Goal: Information Seeking & Learning: Learn about a topic

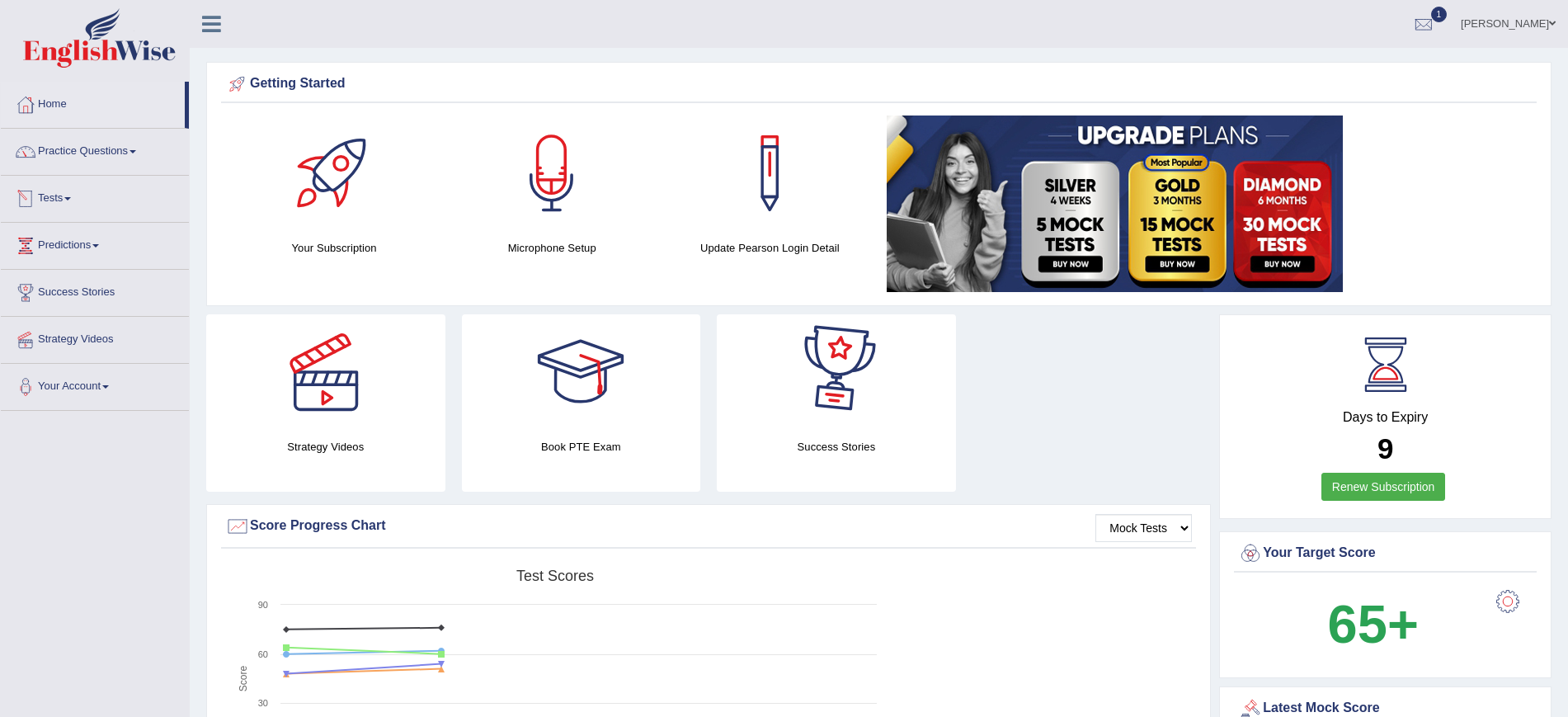
click at [70, 196] on link "Tests" at bounding box center [95, 196] width 188 height 41
click at [114, 149] on link "Practice Questions" at bounding box center [95, 149] width 188 height 41
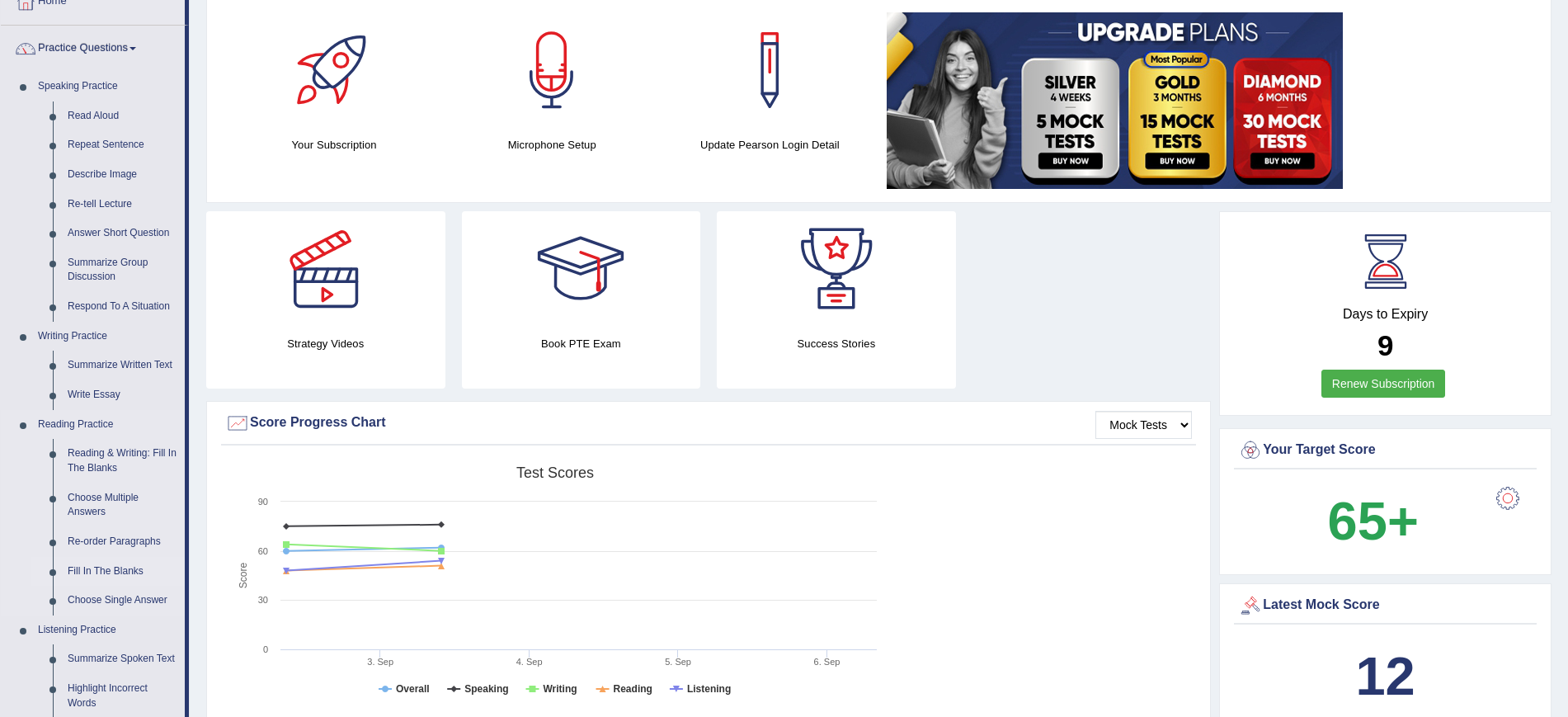
scroll to position [206, 0]
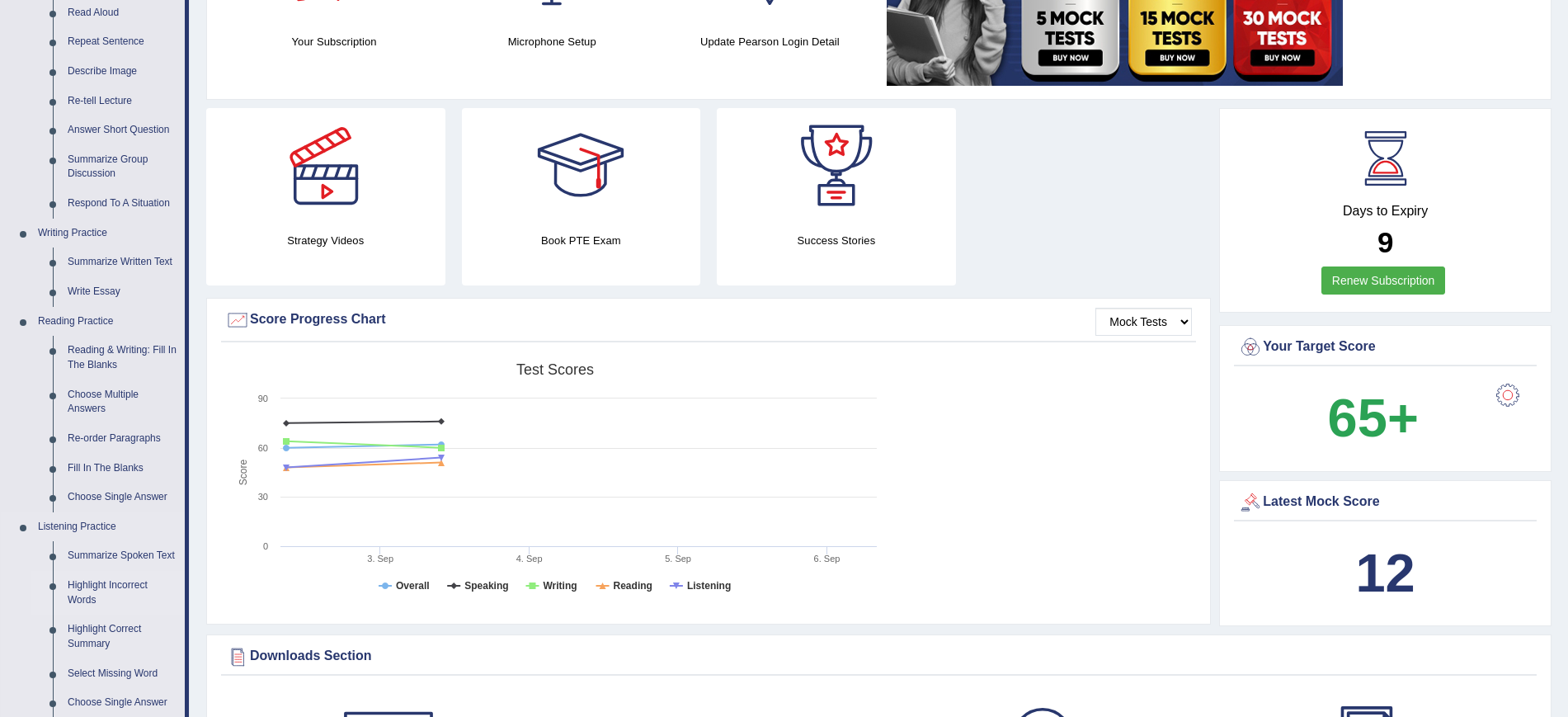
click at [117, 585] on link "Highlight Incorrect Words" at bounding box center [122, 592] width 125 height 44
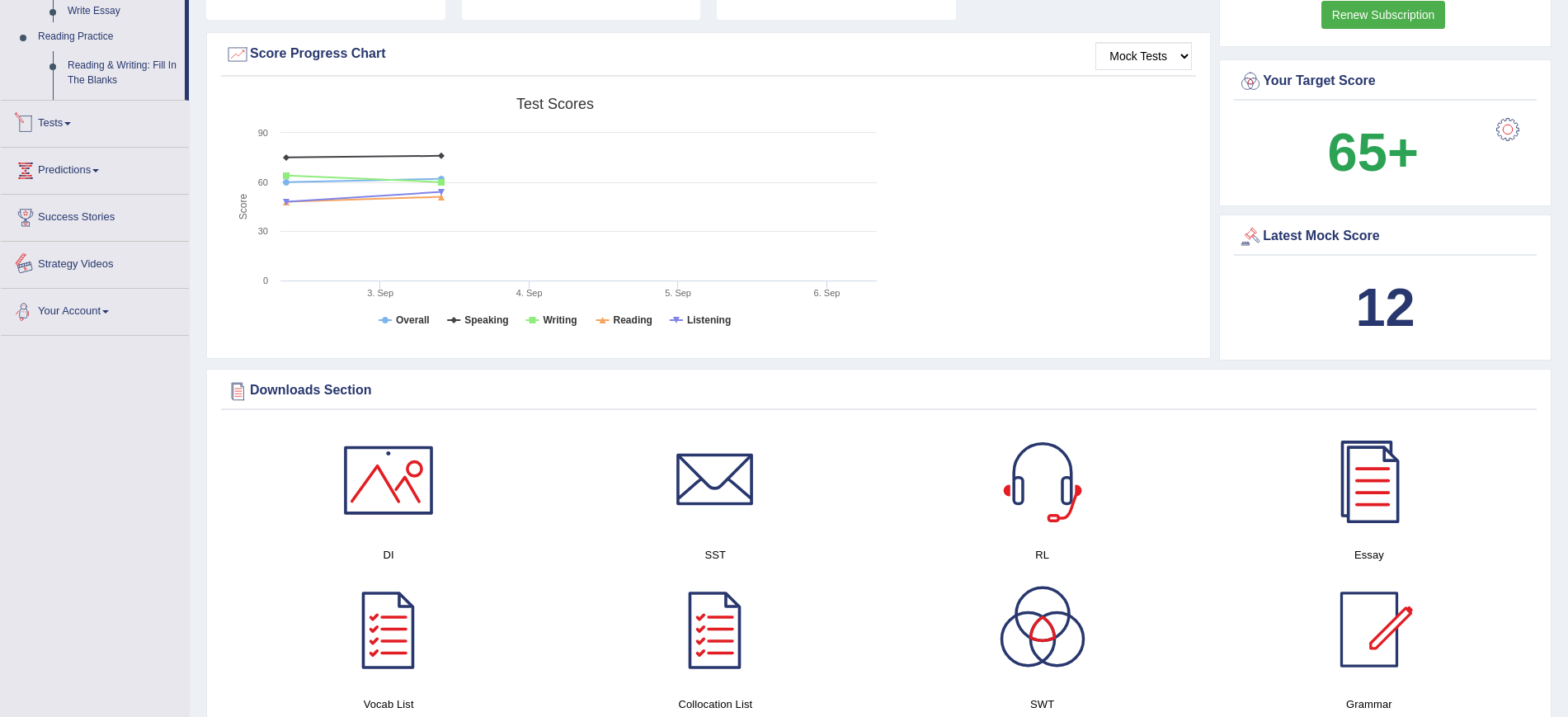
scroll to position [1065, 0]
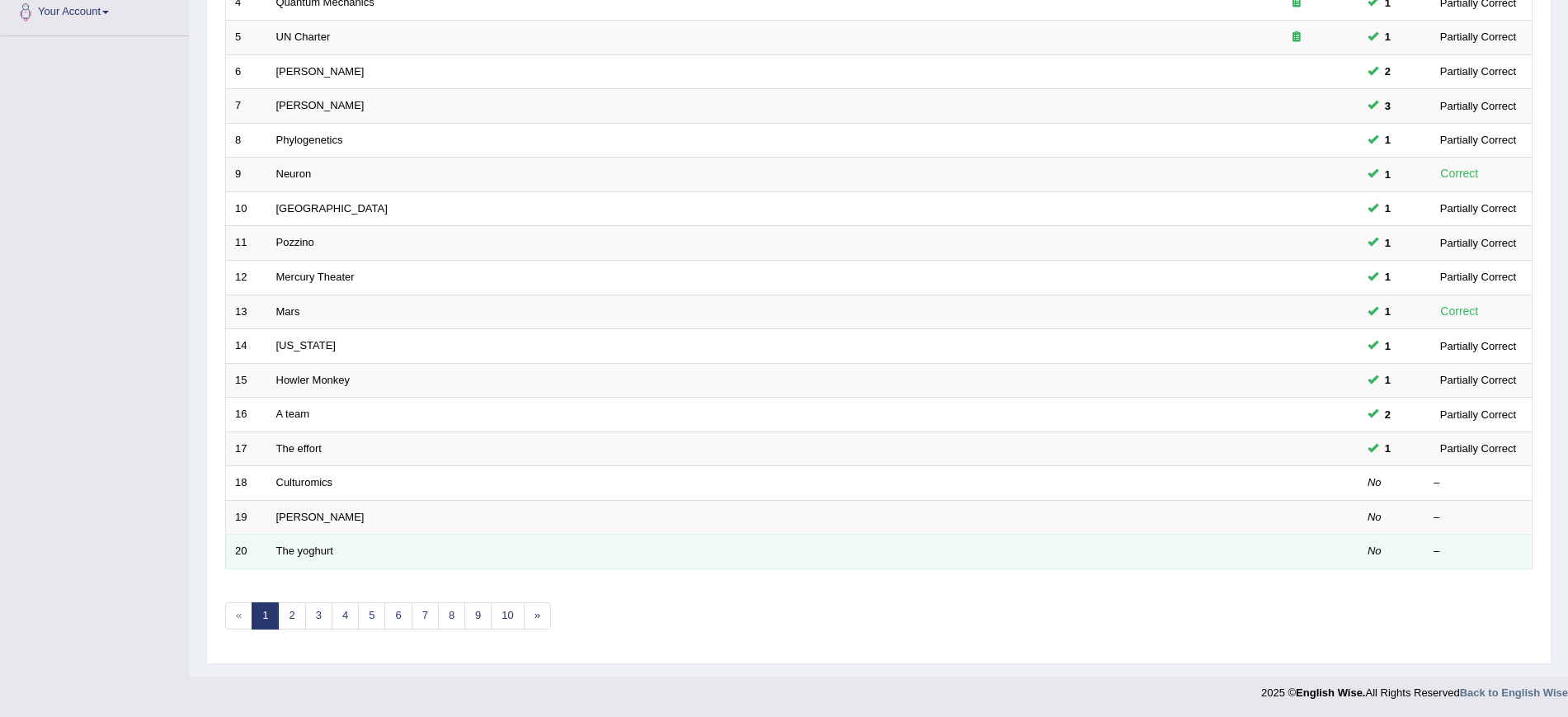
scroll to position [375, 0]
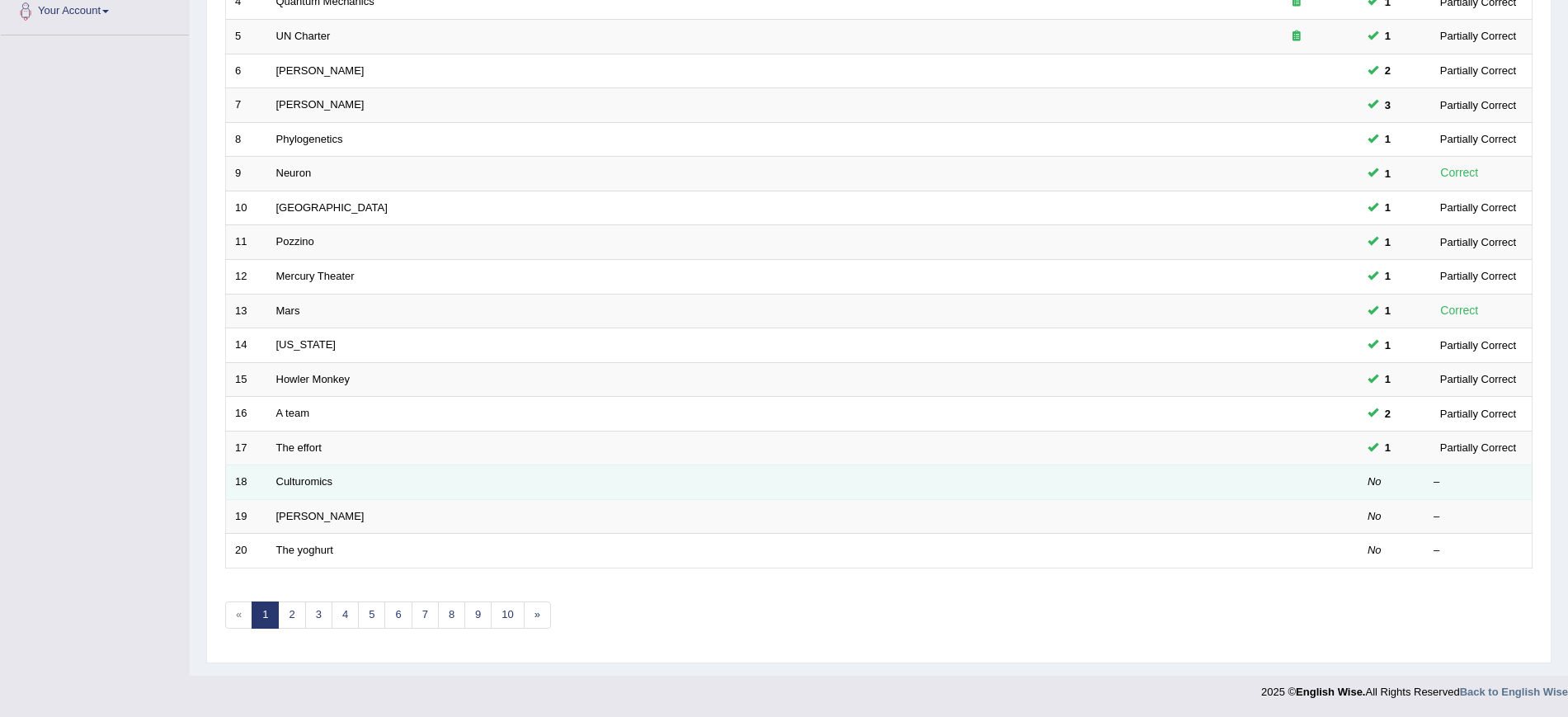
click at [1346, 474] on td at bounding box center [1297, 482] width 124 height 34
click at [295, 484] on link "Culturomics" at bounding box center [305, 481] width 57 height 13
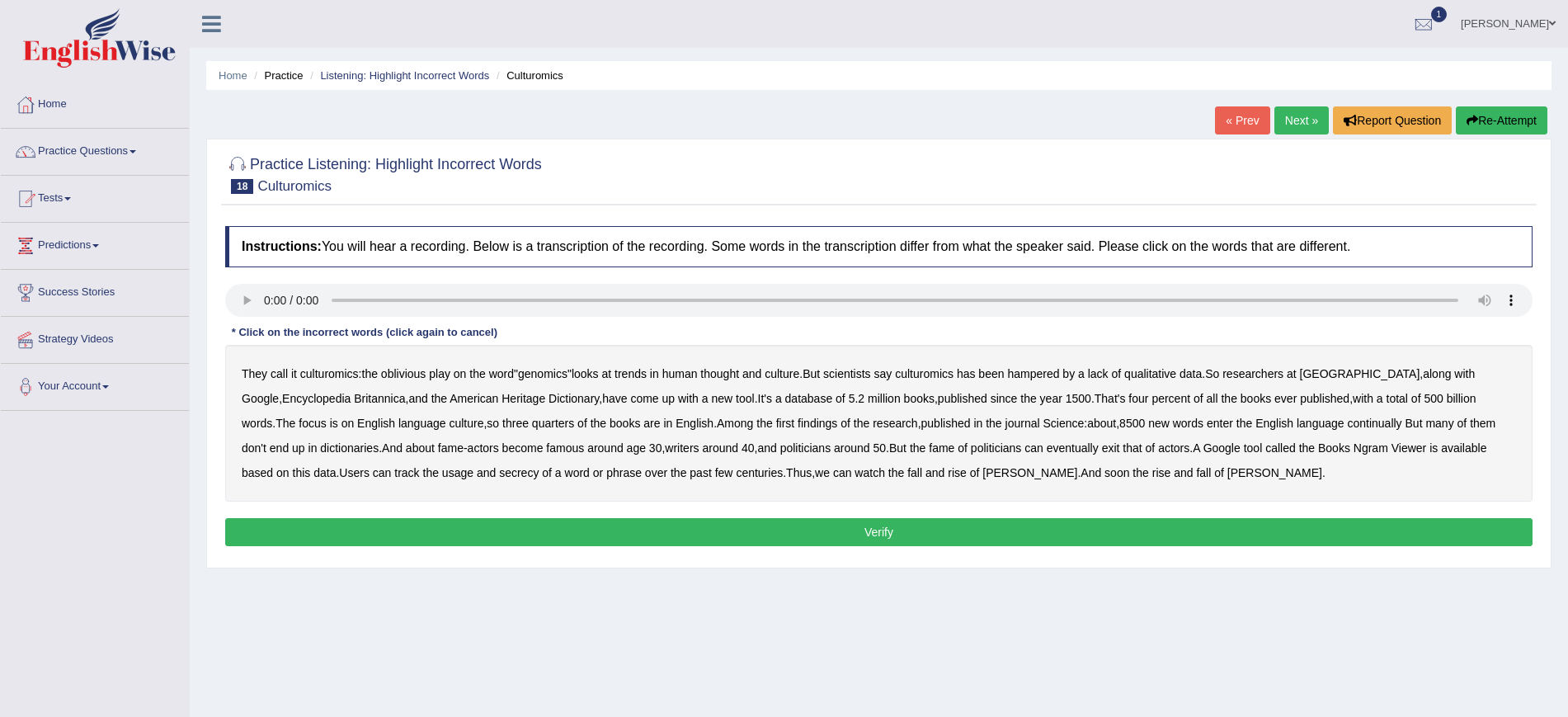
click at [990, 400] on b "since" at bounding box center [1003, 399] width 27 height 13
click at [1347, 421] on b "continually" at bounding box center [1374, 423] width 54 height 13
click at [1036, 527] on button "Verify" at bounding box center [879, 531] width 1307 height 28
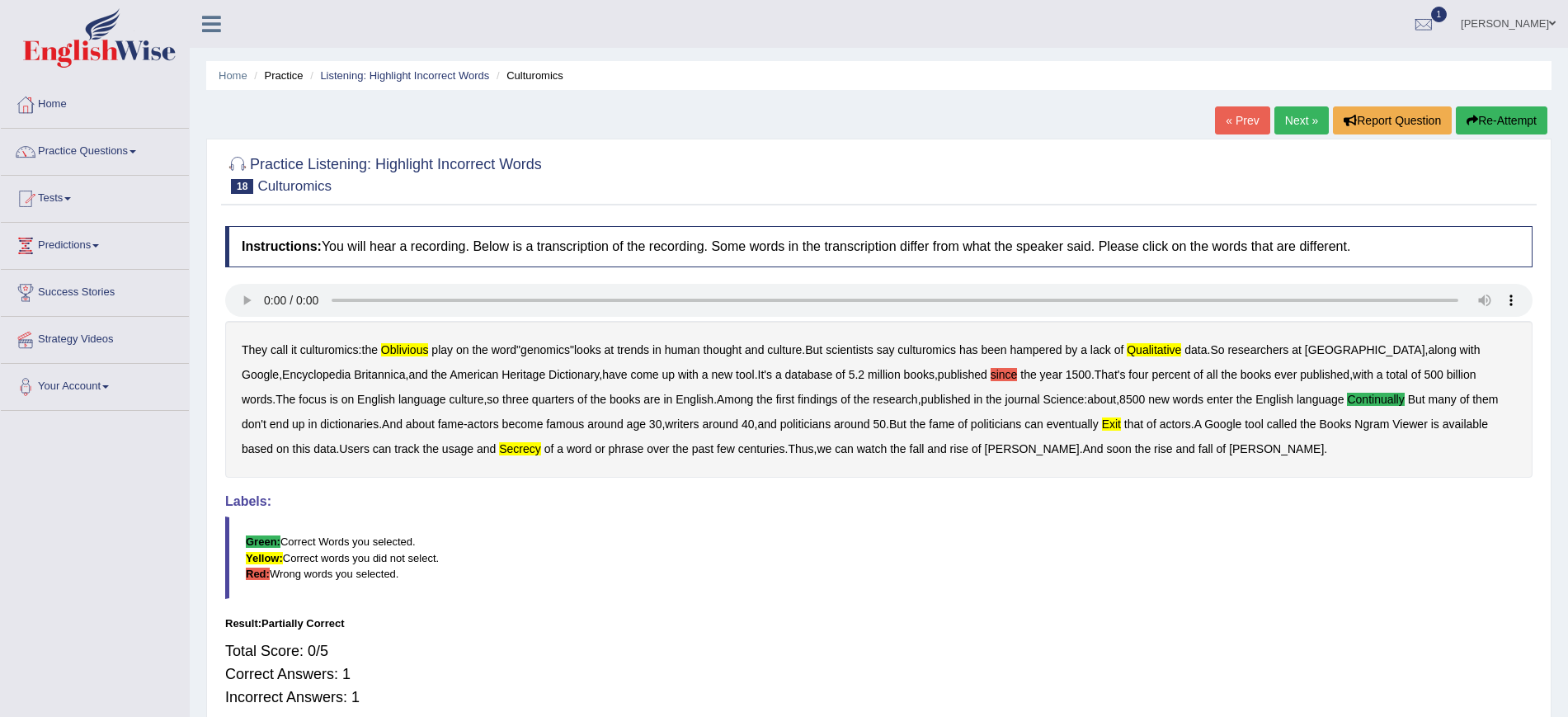
click at [1480, 120] on button "Re-Attempt" at bounding box center [1501, 120] width 91 height 28
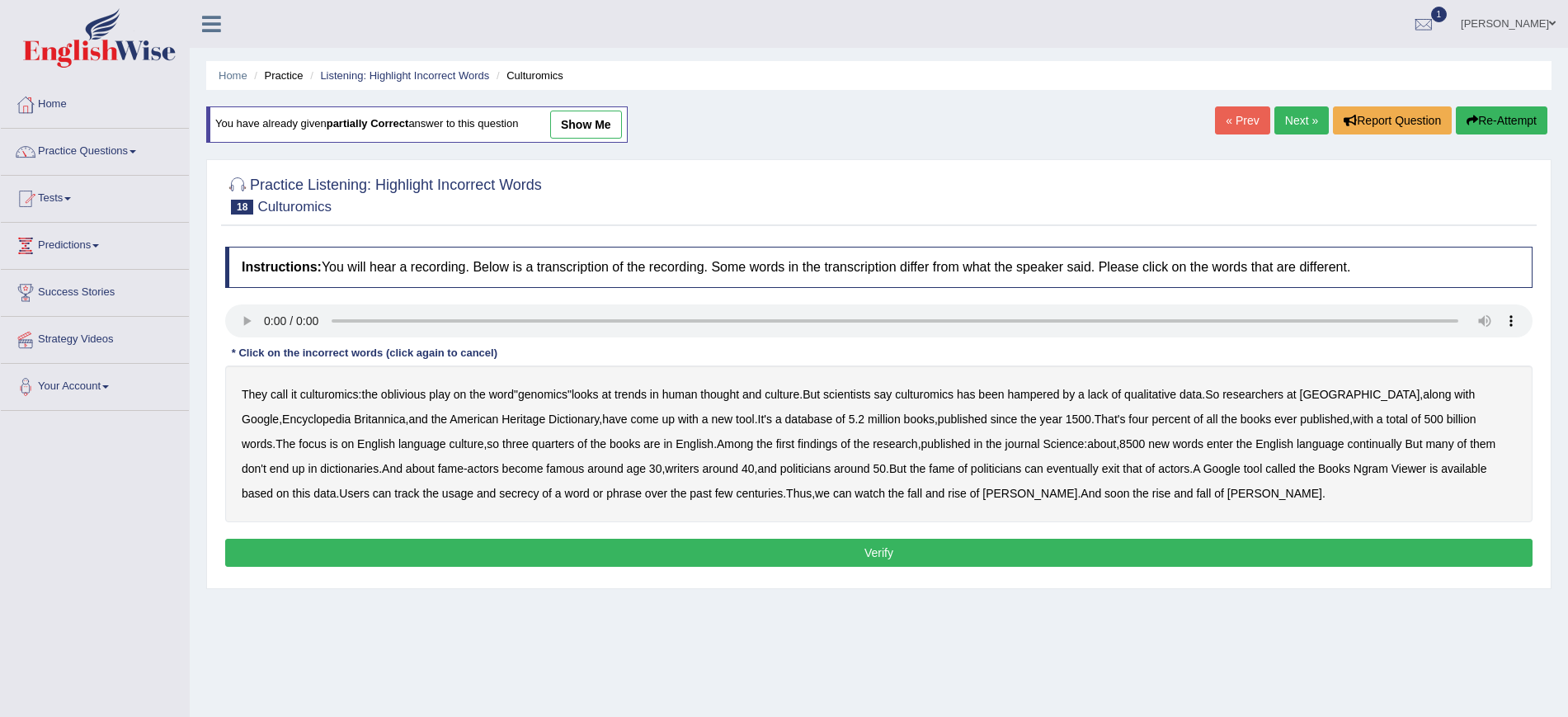
click at [403, 394] on b "oblivious" at bounding box center [403, 395] width 44 height 13
click at [937, 415] on b "published" at bounding box center [962, 419] width 49 height 13
click at [1101, 472] on b "exit" at bounding box center [1111, 468] width 18 height 13
click at [499, 492] on b "secrecy" at bounding box center [518, 493] width 39 height 13
click at [761, 554] on button "Verify" at bounding box center [879, 552] width 1307 height 28
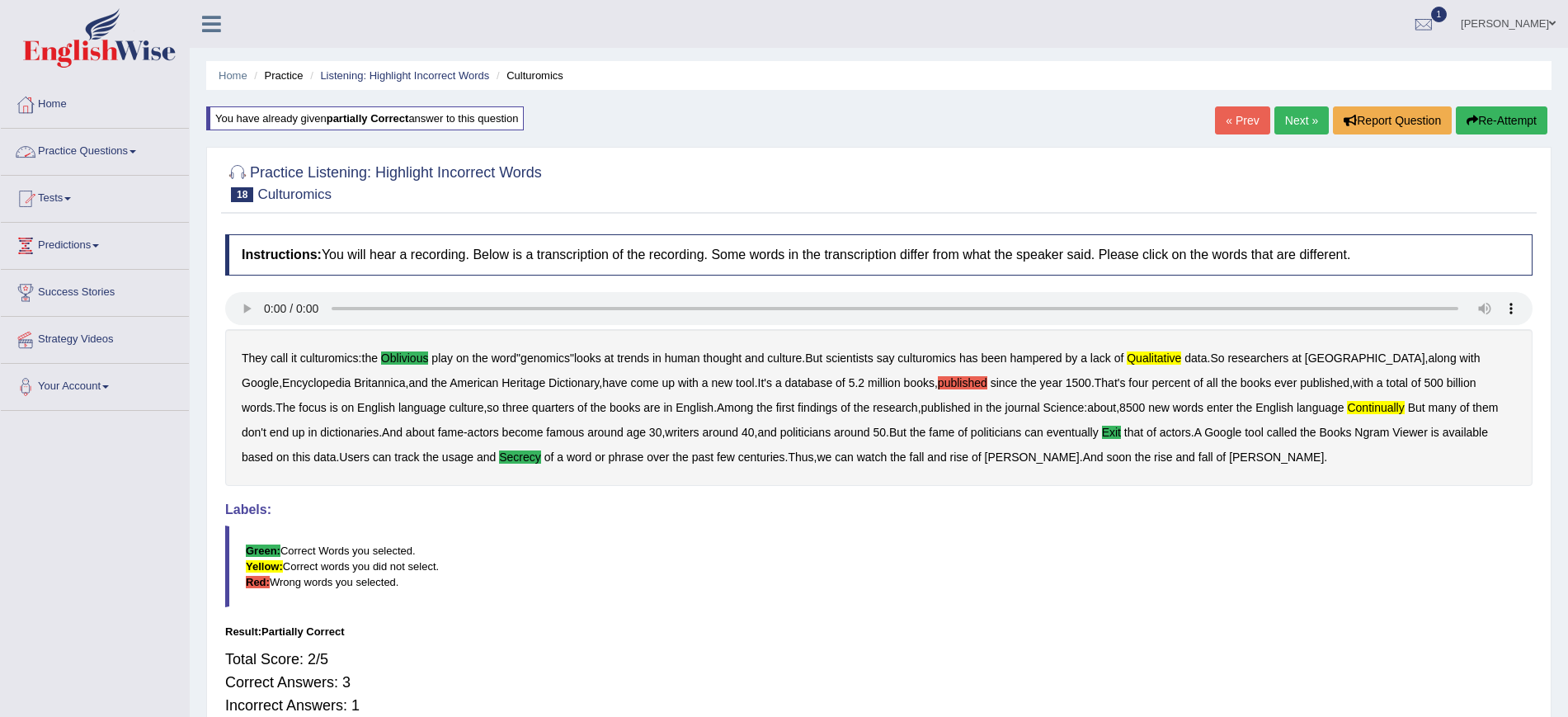
click at [133, 149] on link "Practice Questions" at bounding box center [95, 149] width 188 height 41
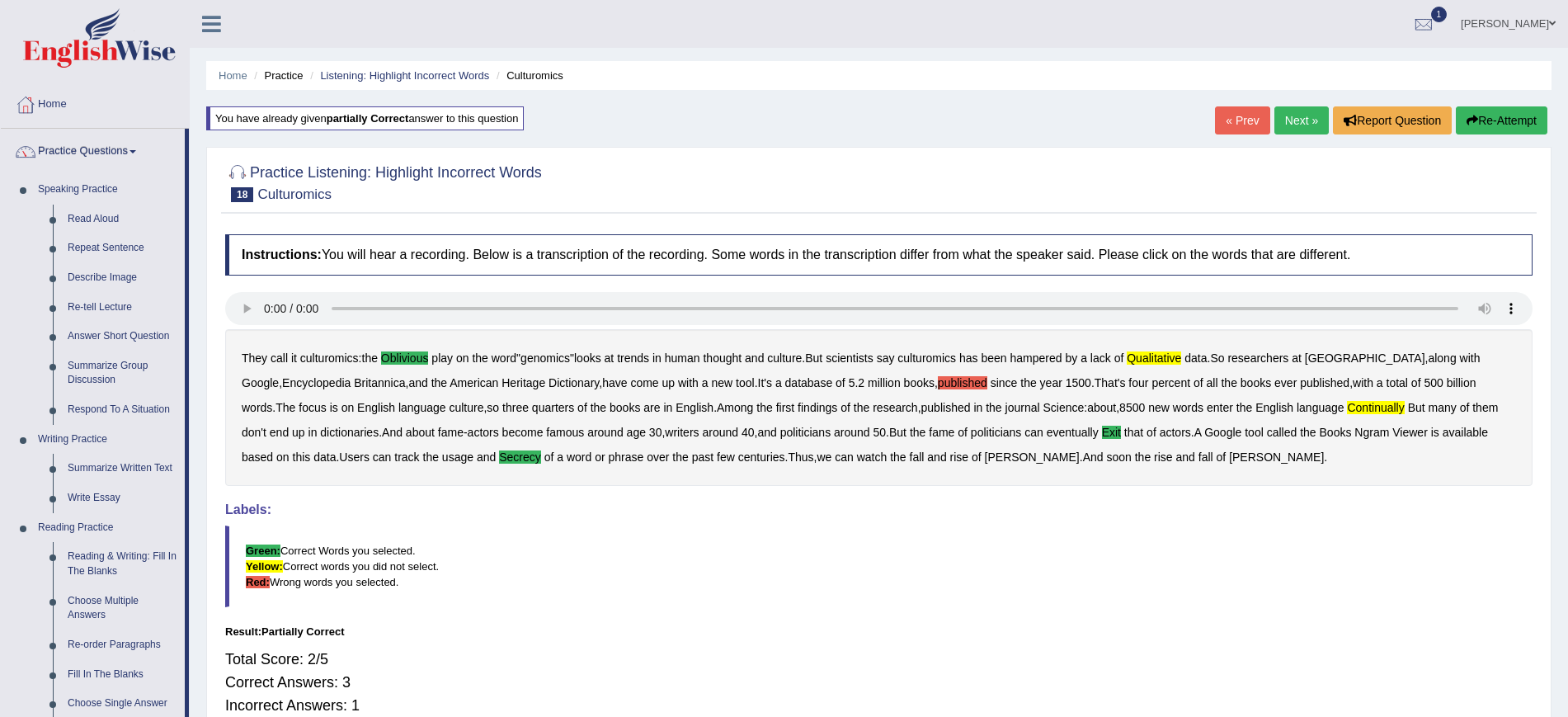
click at [133, 149] on link "Practice Questions" at bounding box center [93, 149] width 184 height 41
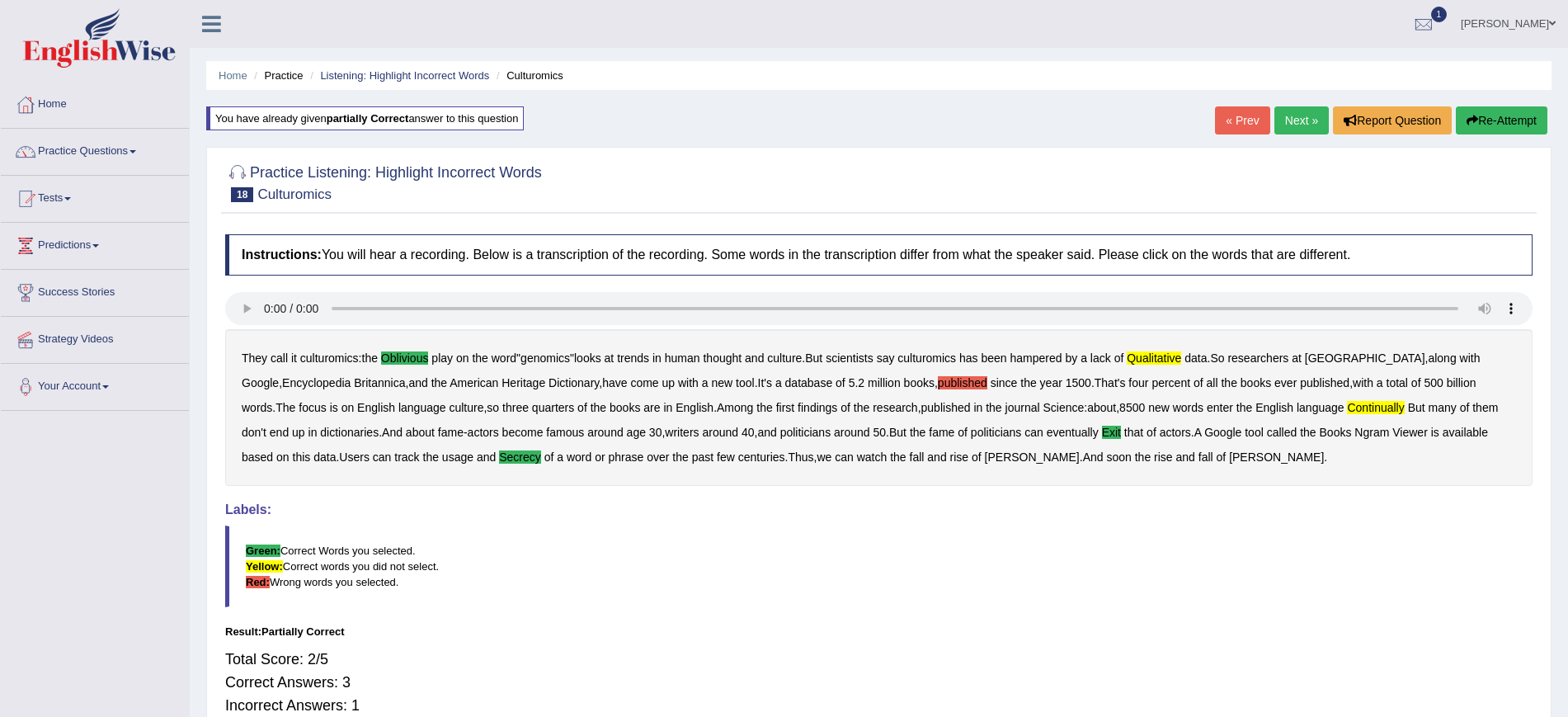
click at [1305, 121] on link "Next »" at bounding box center [1301, 120] width 54 height 28
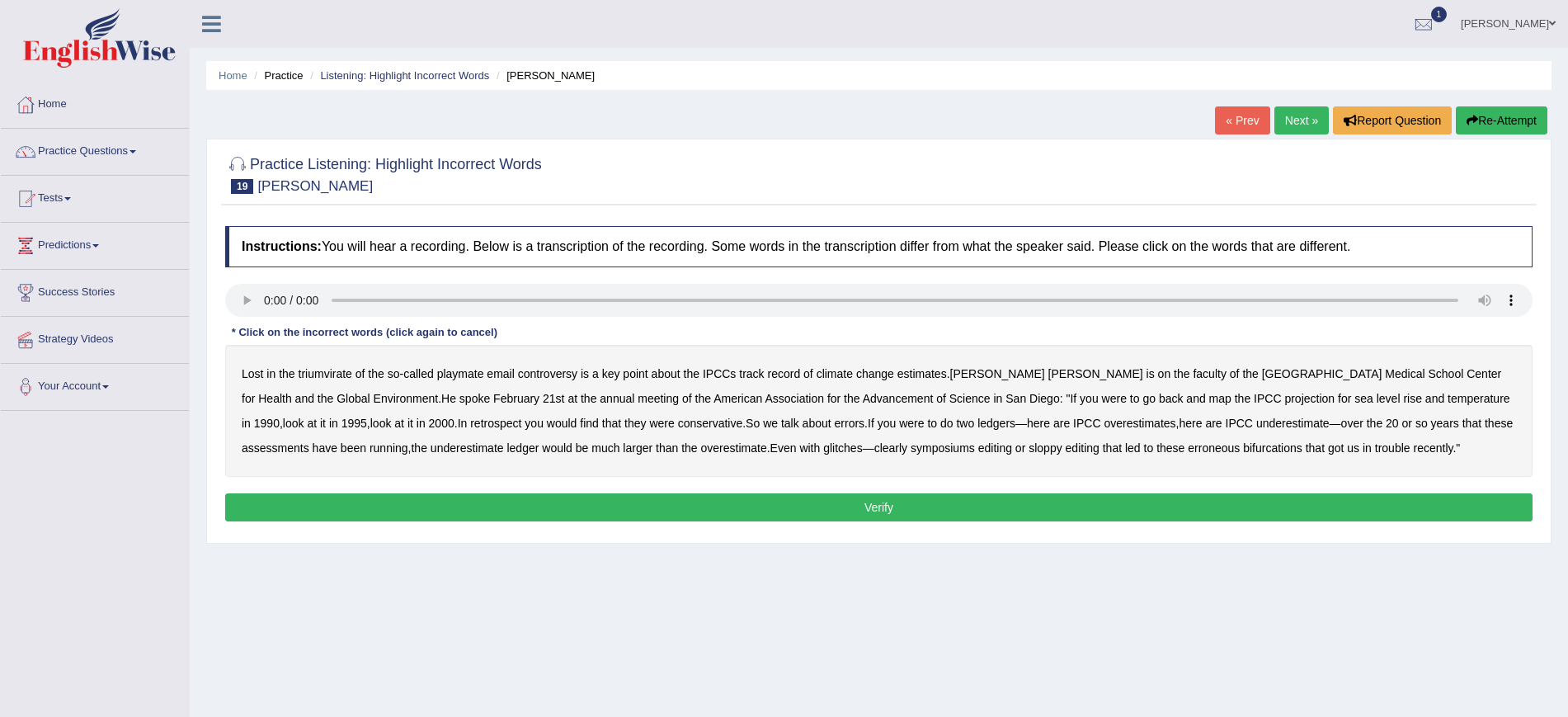
click at [335, 372] on b "triumvirate" at bounding box center [325, 374] width 54 height 13
click at [678, 427] on b "conservative" at bounding box center [710, 423] width 65 height 13
click at [309, 441] on b "assessments" at bounding box center [275, 448] width 68 height 13
drag, startPoint x: 1463, startPoint y: 421, endPoint x: 980, endPoint y: 428, distance: 483.1
click at [309, 441] on b "assessments" at bounding box center [275, 448] width 68 height 13
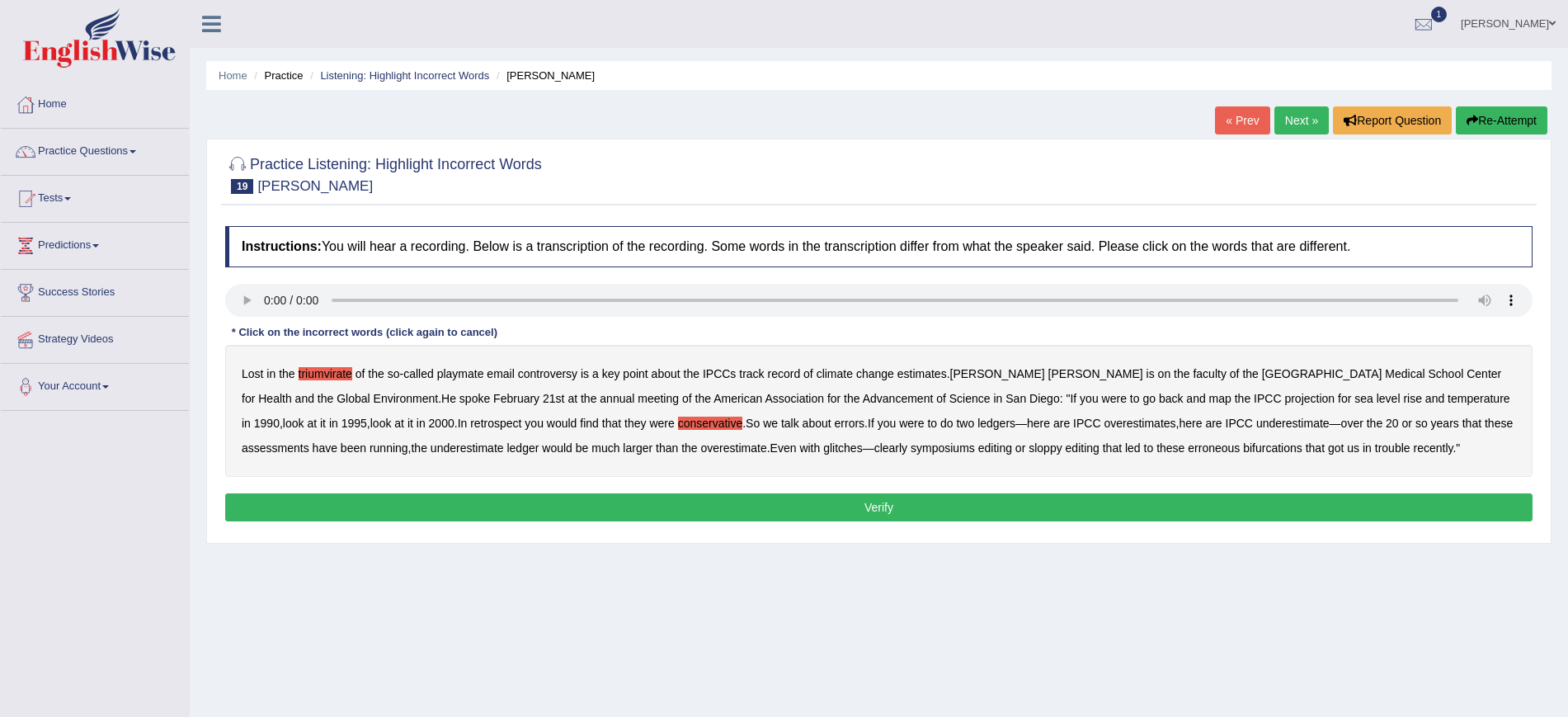
click at [1006, 505] on button "Verify" at bounding box center [879, 507] width 1307 height 28
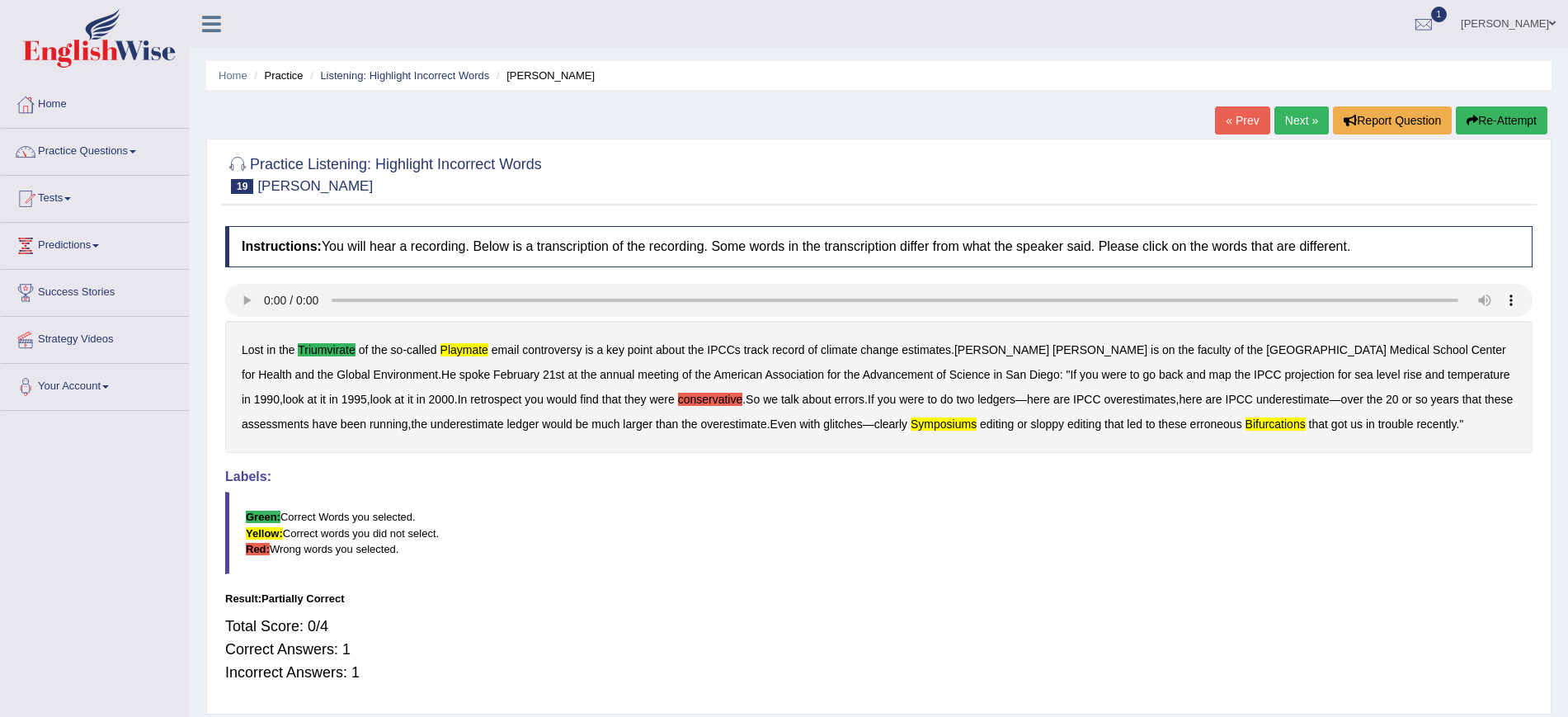
click at [1508, 113] on button "Re-Attempt" at bounding box center [1501, 120] width 91 height 28
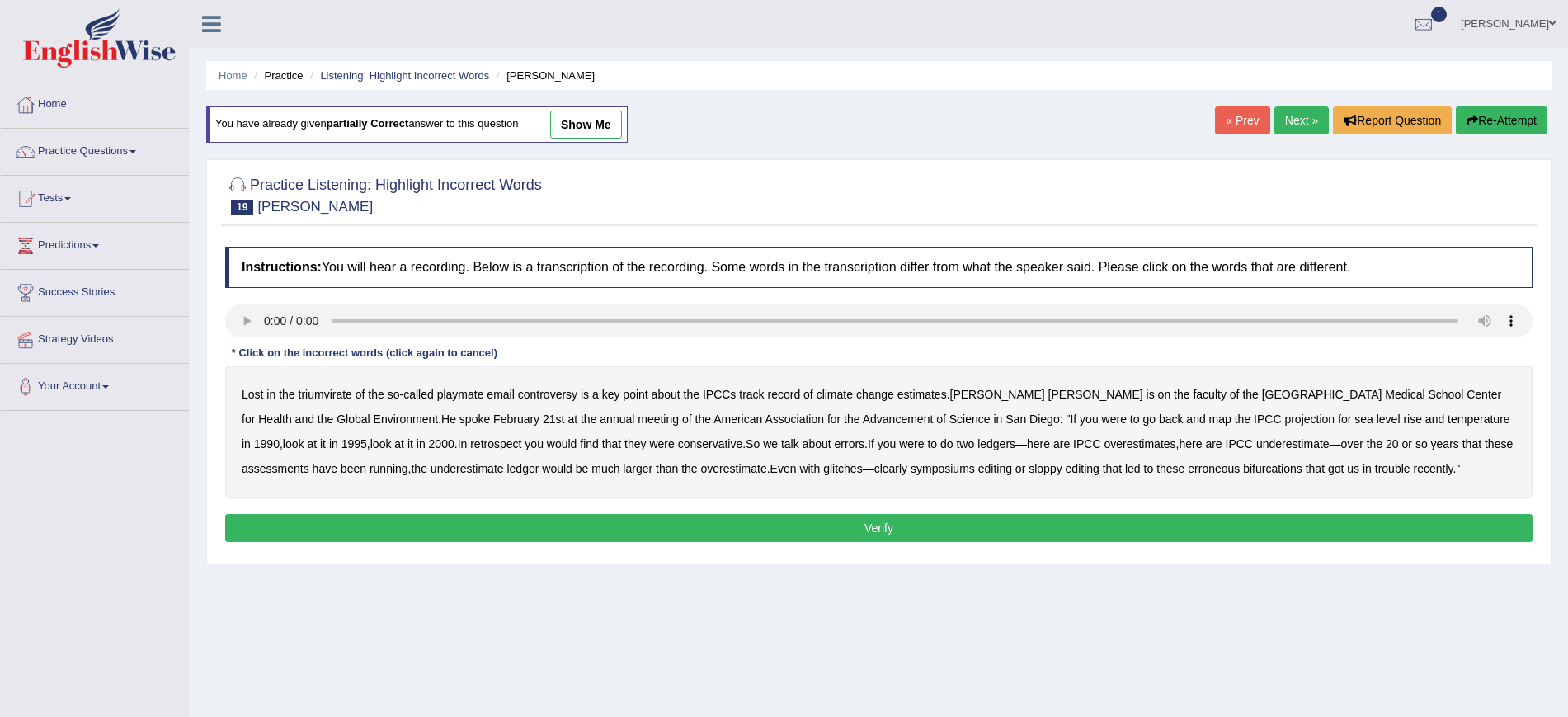
click at [326, 397] on b "triumvirate" at bounding box center [325, 395] width 54 height 13
click at [875, 531] on button "Verify" at bounding box center [879, 527] width 1307 height 28
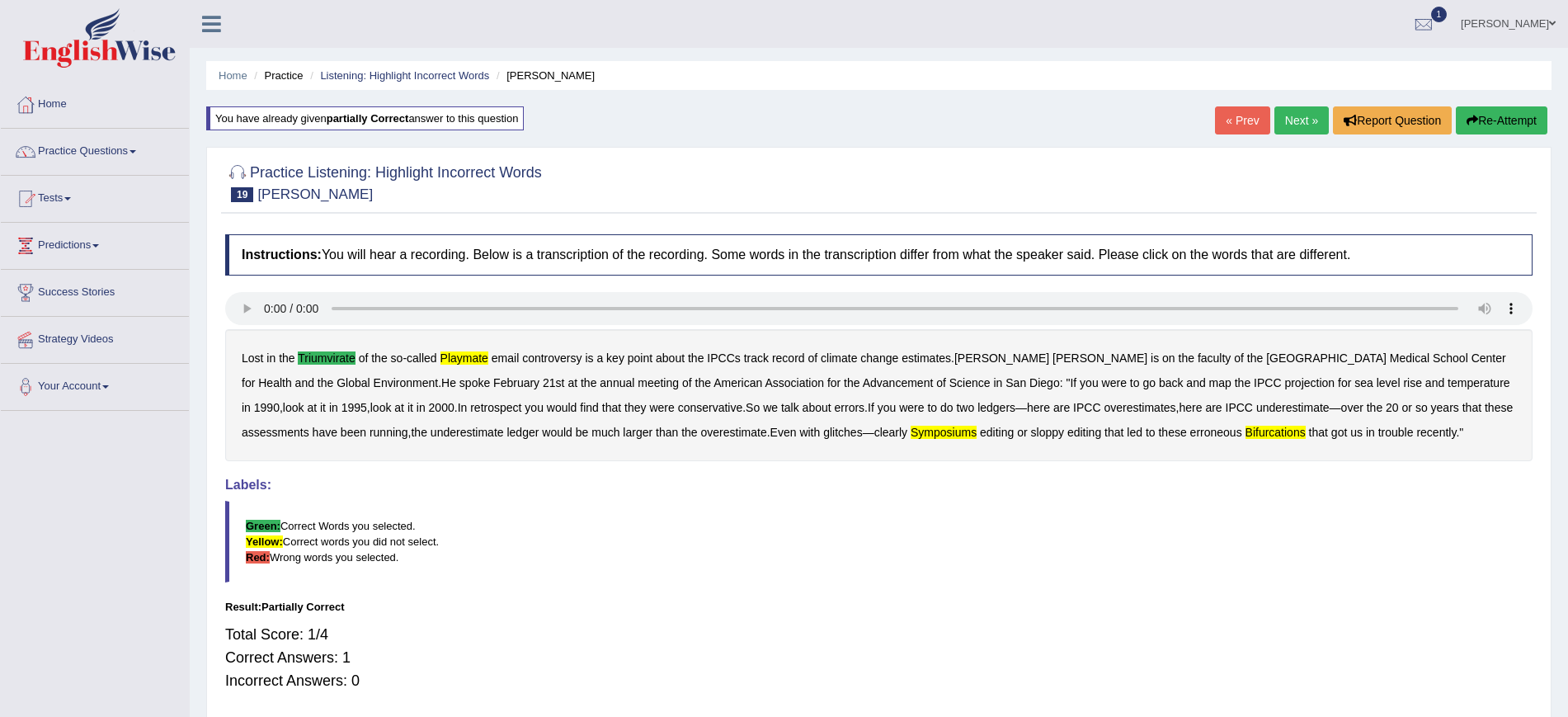
click at [1492, 121] on button "Re-Attempt" at bounding box center [1501, 120] width 91 height 28
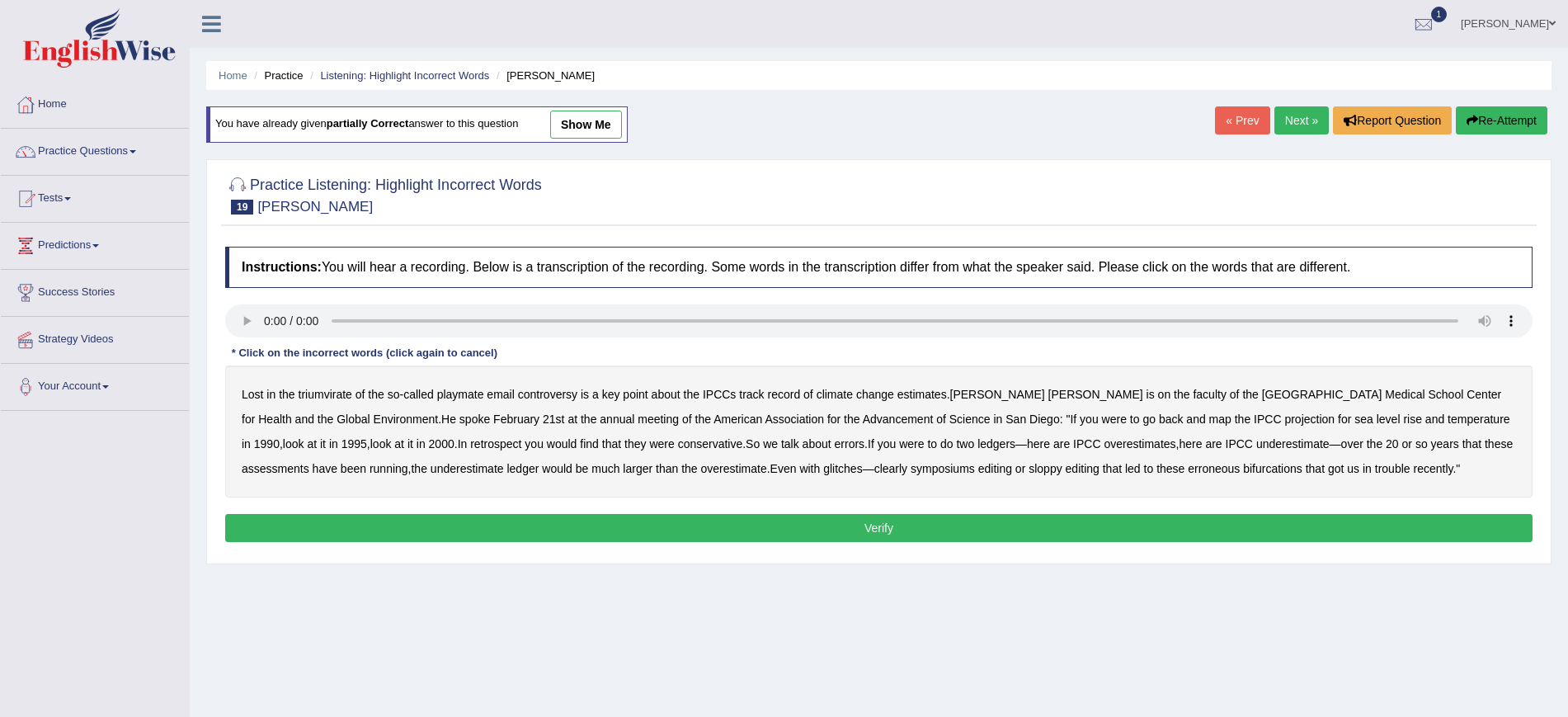
click at [338, 397] on b "triumvirate" at bounding box center [325, 395] width 54 height 13
click at [461, 395] on b "playmate" at bounding box center [461, 395] width 47 height 13
click at [811, 531] on button "Verify" at bounding box center [879, 527] width 1307 height 28
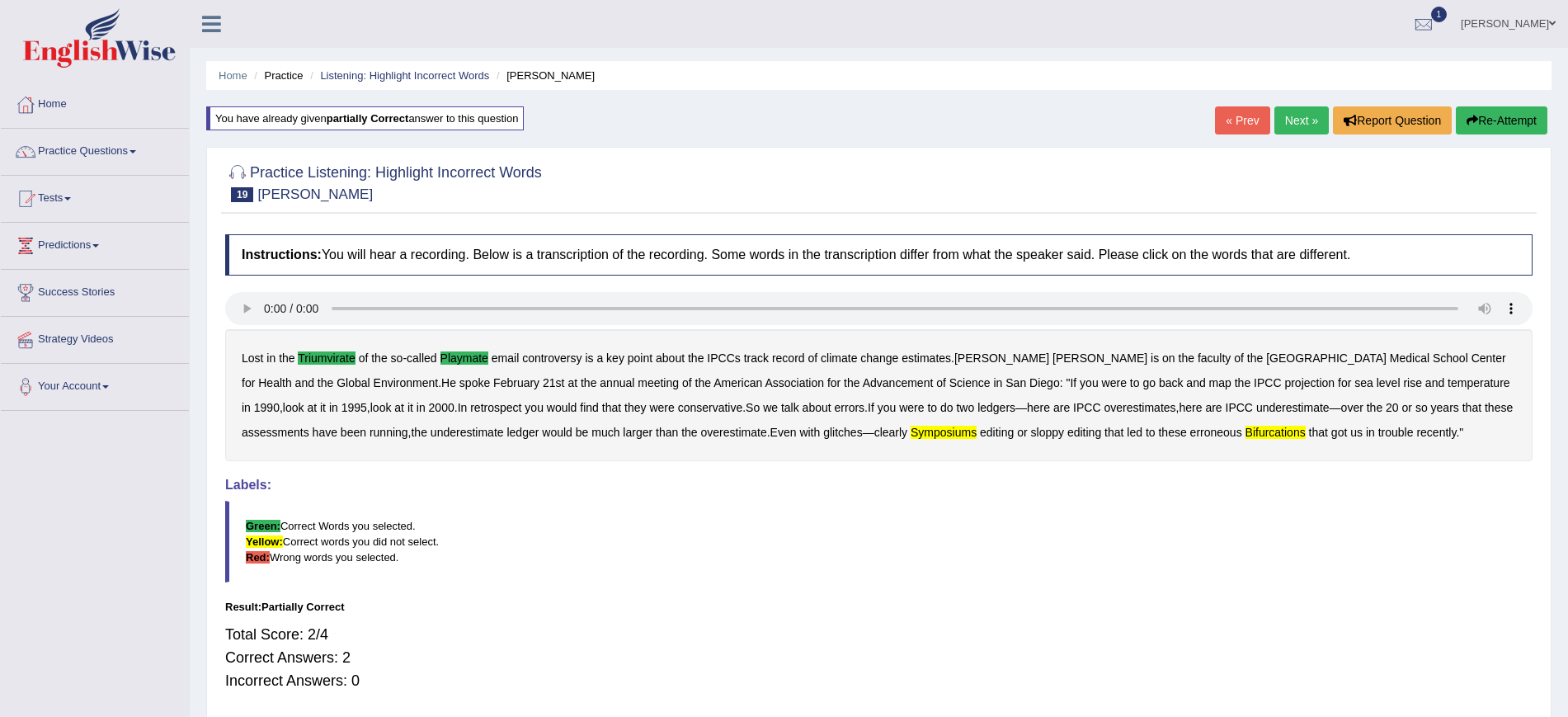
click at [811, 531] on blockquote "Green: Correct Words you selected. Yellow: Correct words you did not select. Re…" at bounding box center [879, 541] width 1307 height 81
click at [1292, 123] on link "Next »" at bounding box center [1301, 120] width 54 height 28
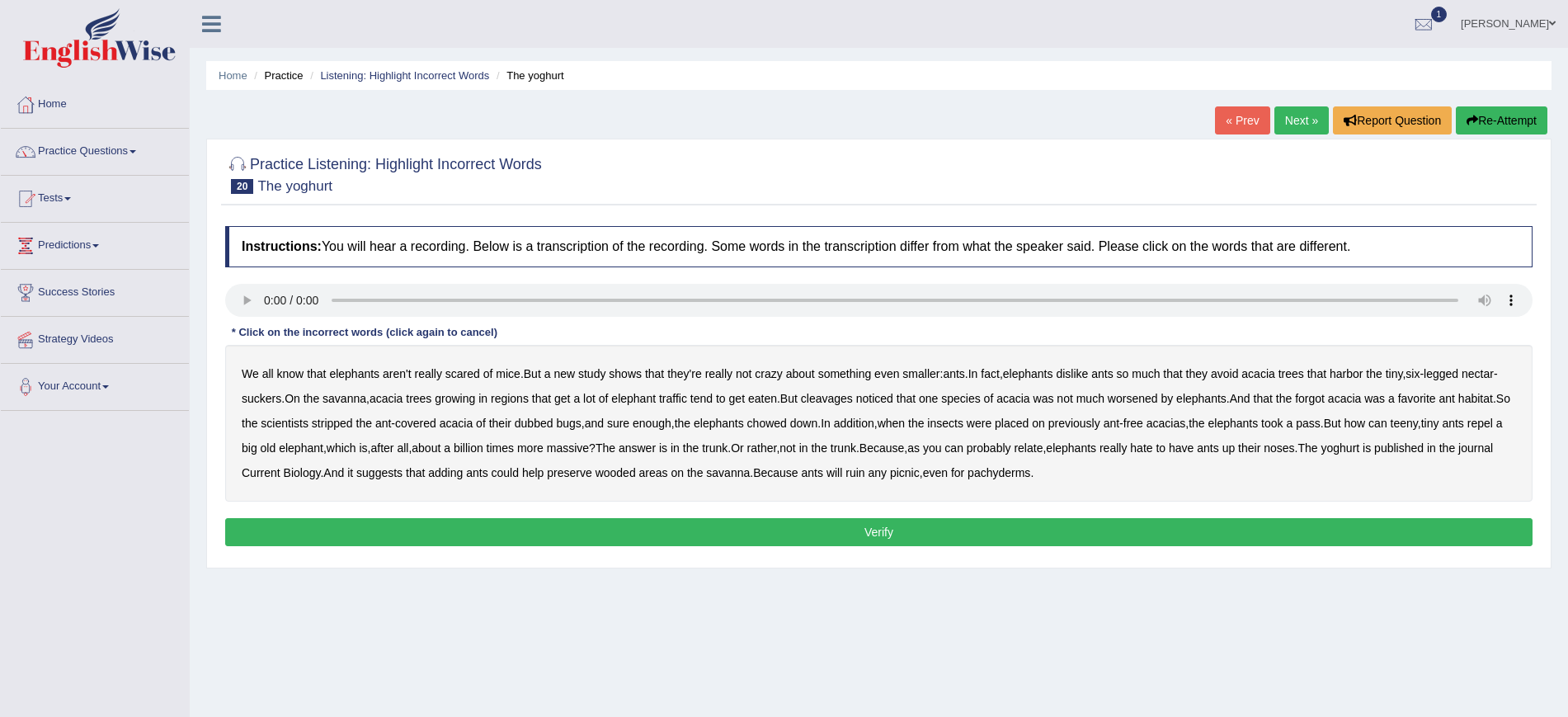
click at [1151, 401] on b "worsened" at bounding box center [1132, 399] width 50 height 13
click at [470, 424] on b "acacia" at bounding box center [456, 423] width 33 height 13
click at [472, 422] on b "acacia" at bounding box center [456, 423] width 33 height 13
click at [828, 526] on button "Verify" at bounding box center [879, 531] width 1307 height 28
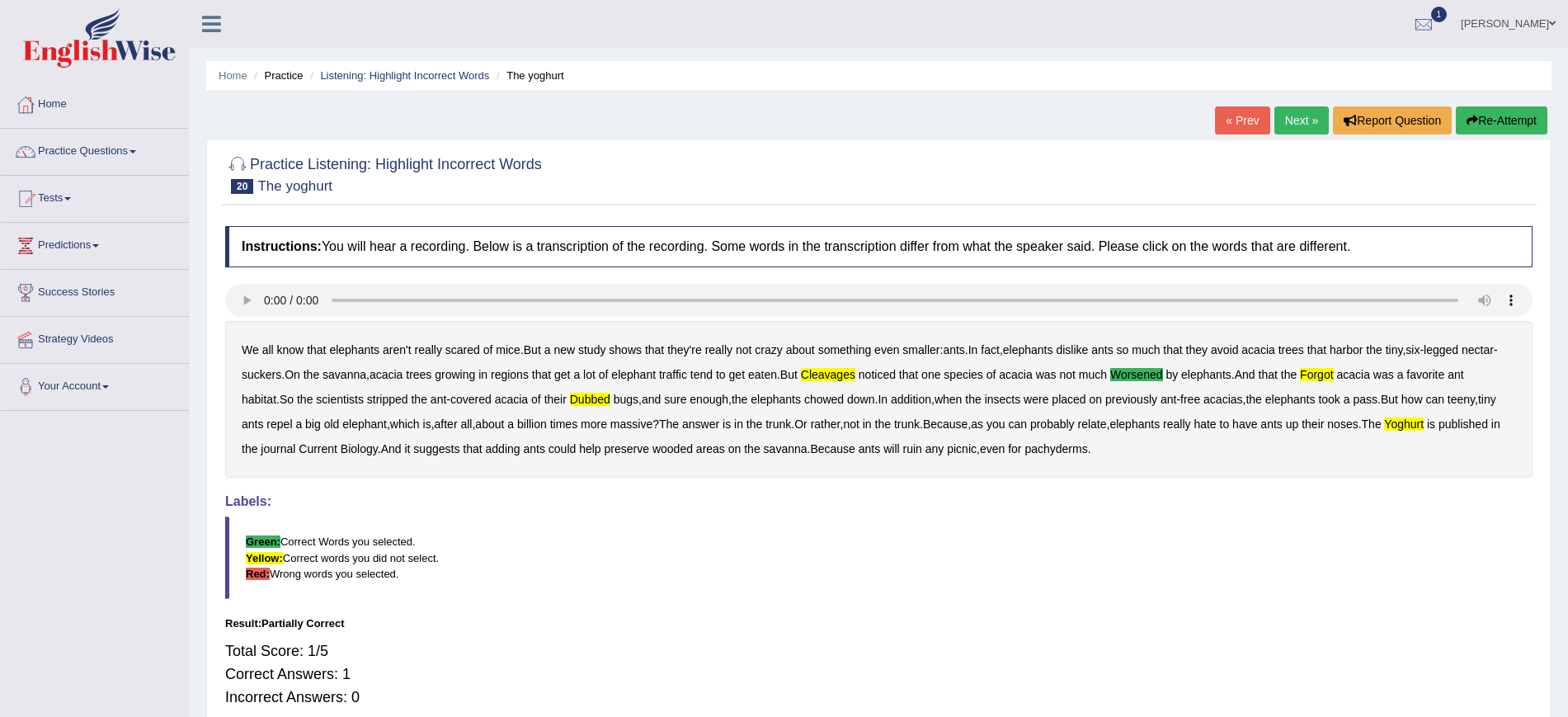
click at [1299, 119] on link "Next »" at bounding box center [1301, 120] width 54 height 28
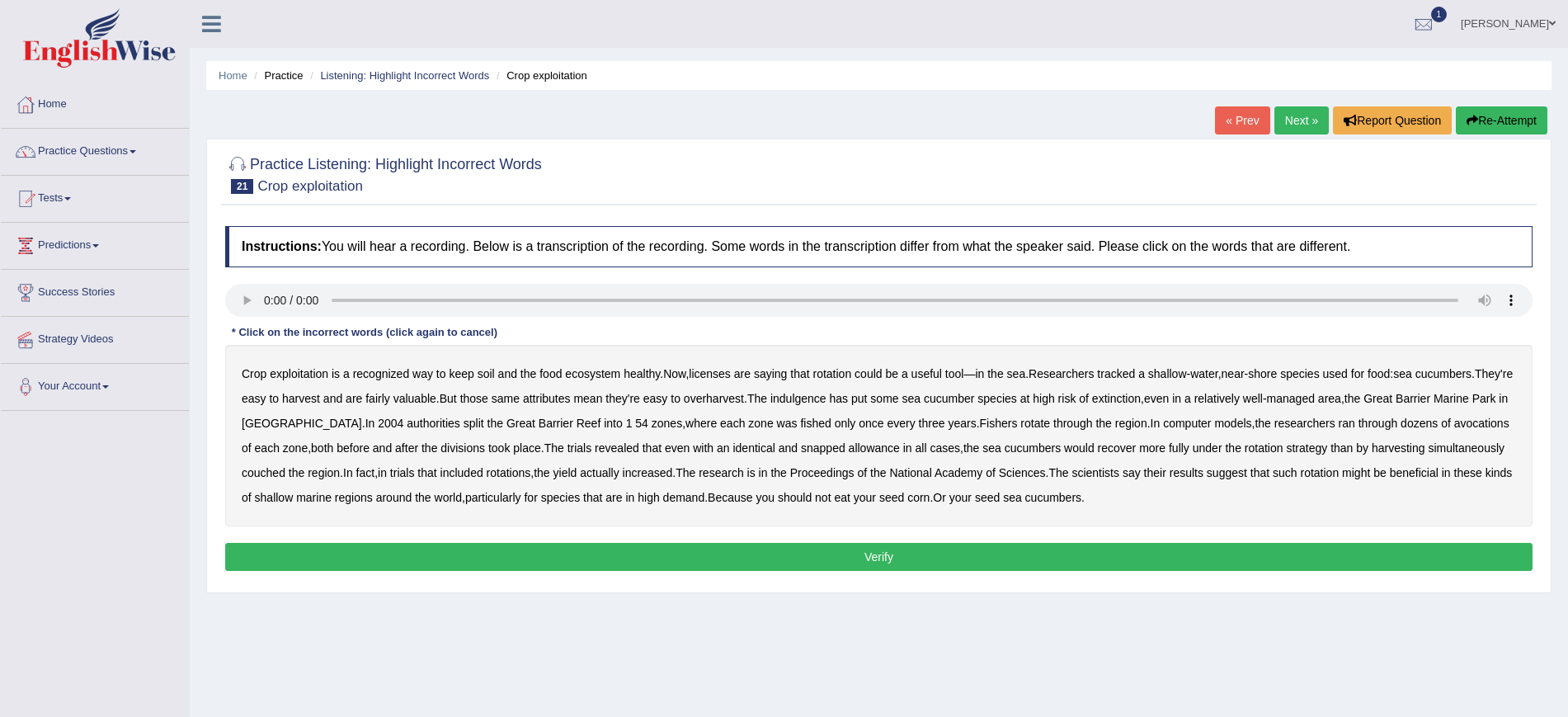
click at [300, 376] on b "exploitation" at bounding box center [299, 374] width 59 height 13
click at [720, 377] on b "licenses" at bounding box center [709, 374] width 42 height 13
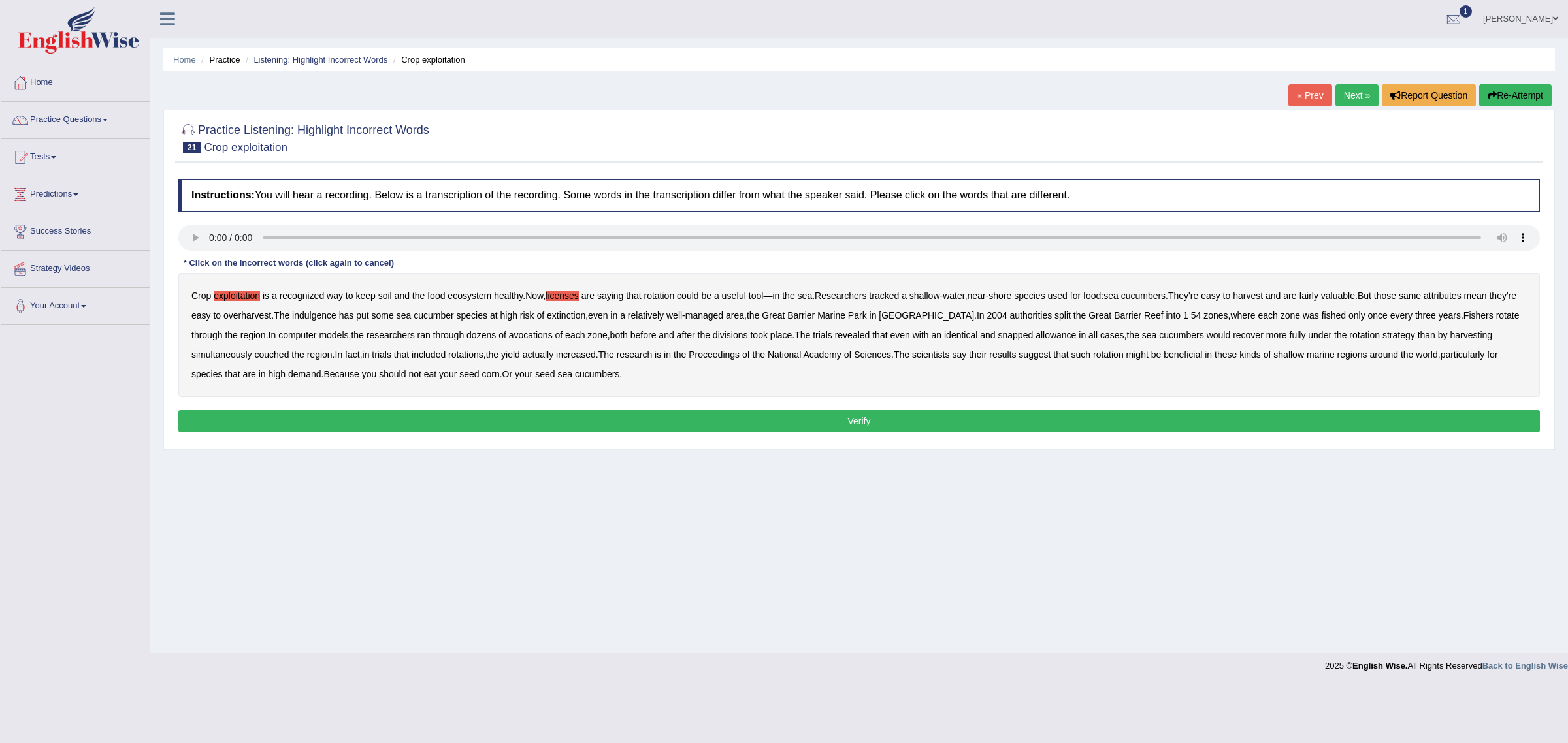
click at [879, 541] on div "Home Practice Listening: Highlight Incorrect Words Crop exploitation « Prev Nex…" at bounding box center [859, 326] width 1417 height 653
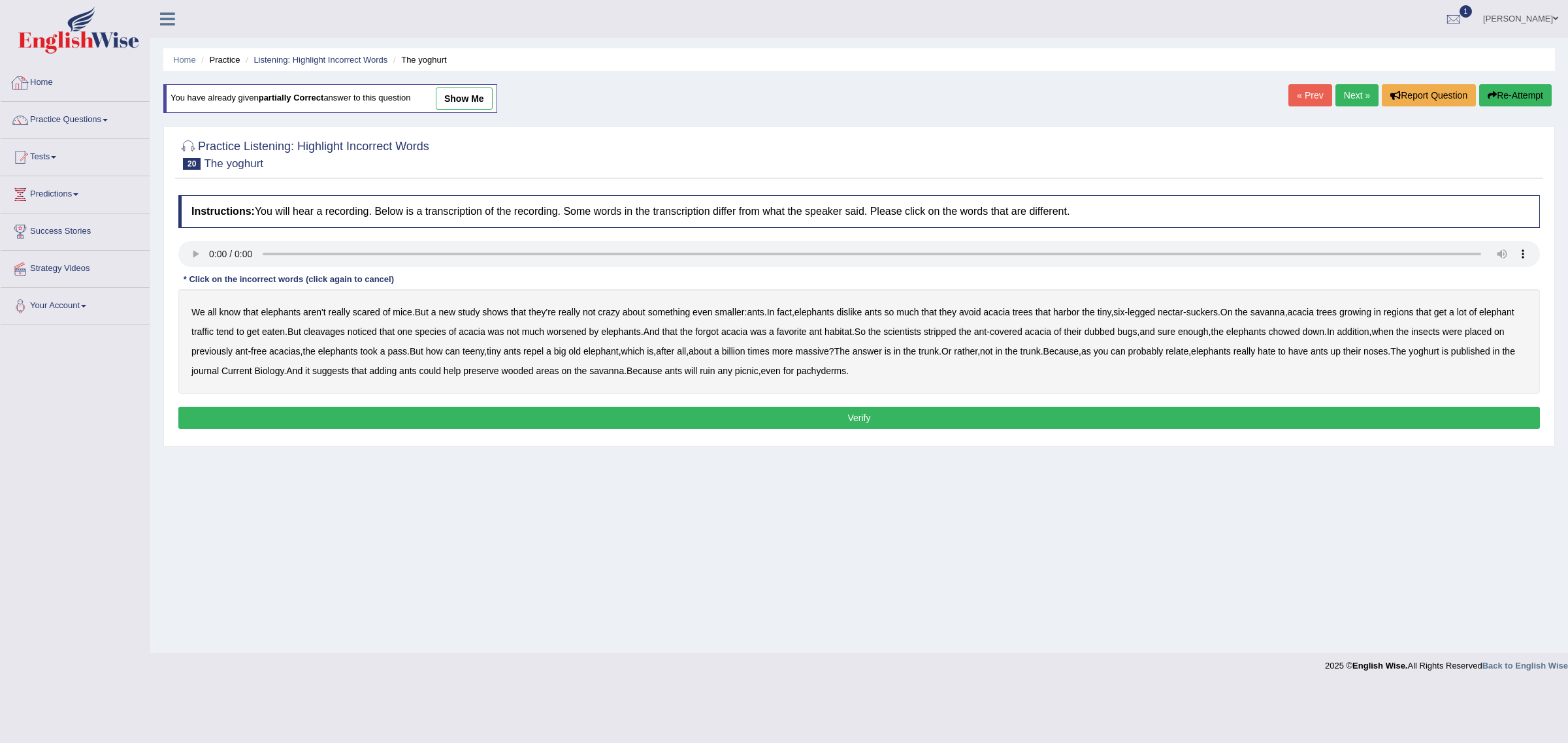
click at [44, 80] on link "Home" at bounding box center [75, 80] width 149 height 33
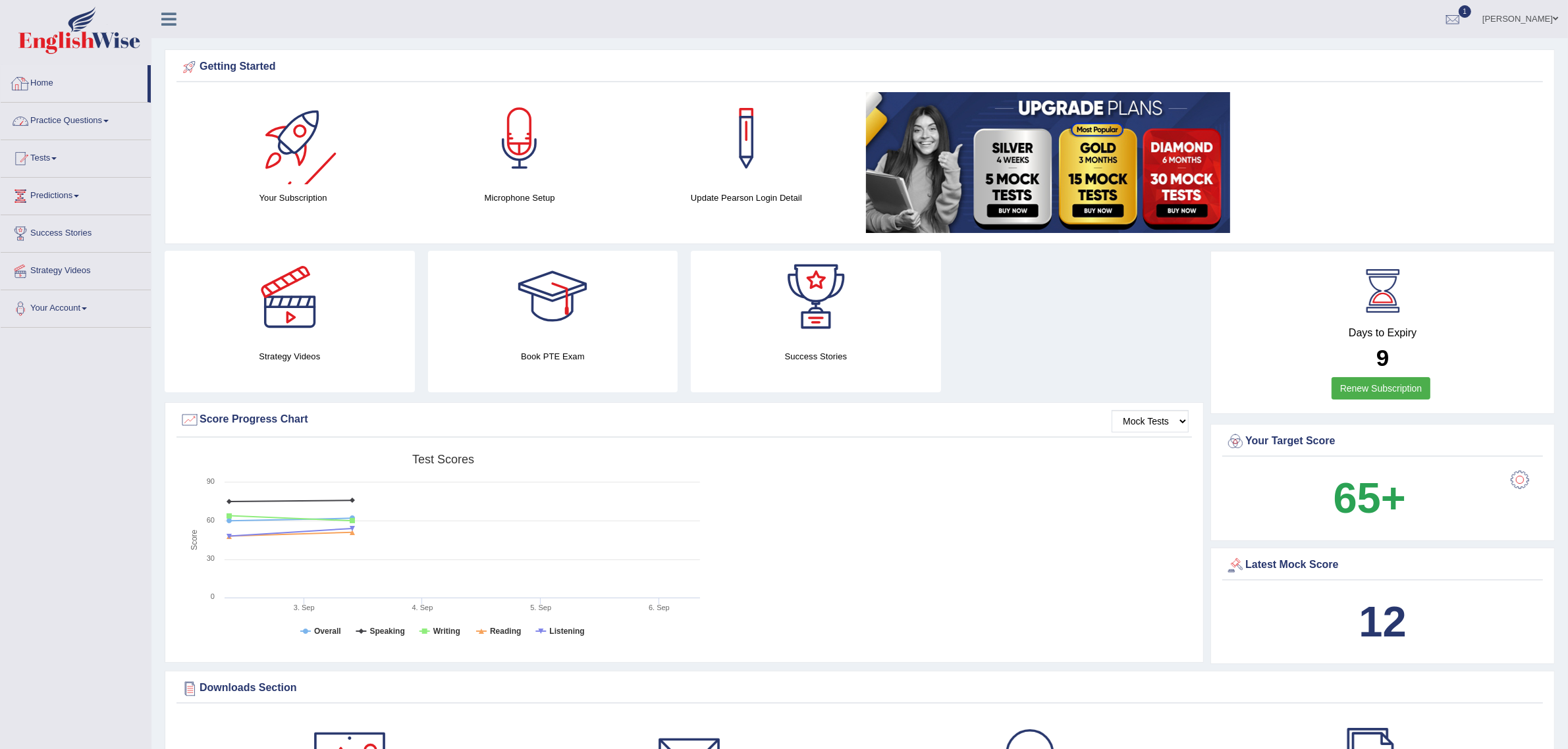
click at [94, 123] on link "Practice Questions" at bounding box center [76, 119] width 150 height 33
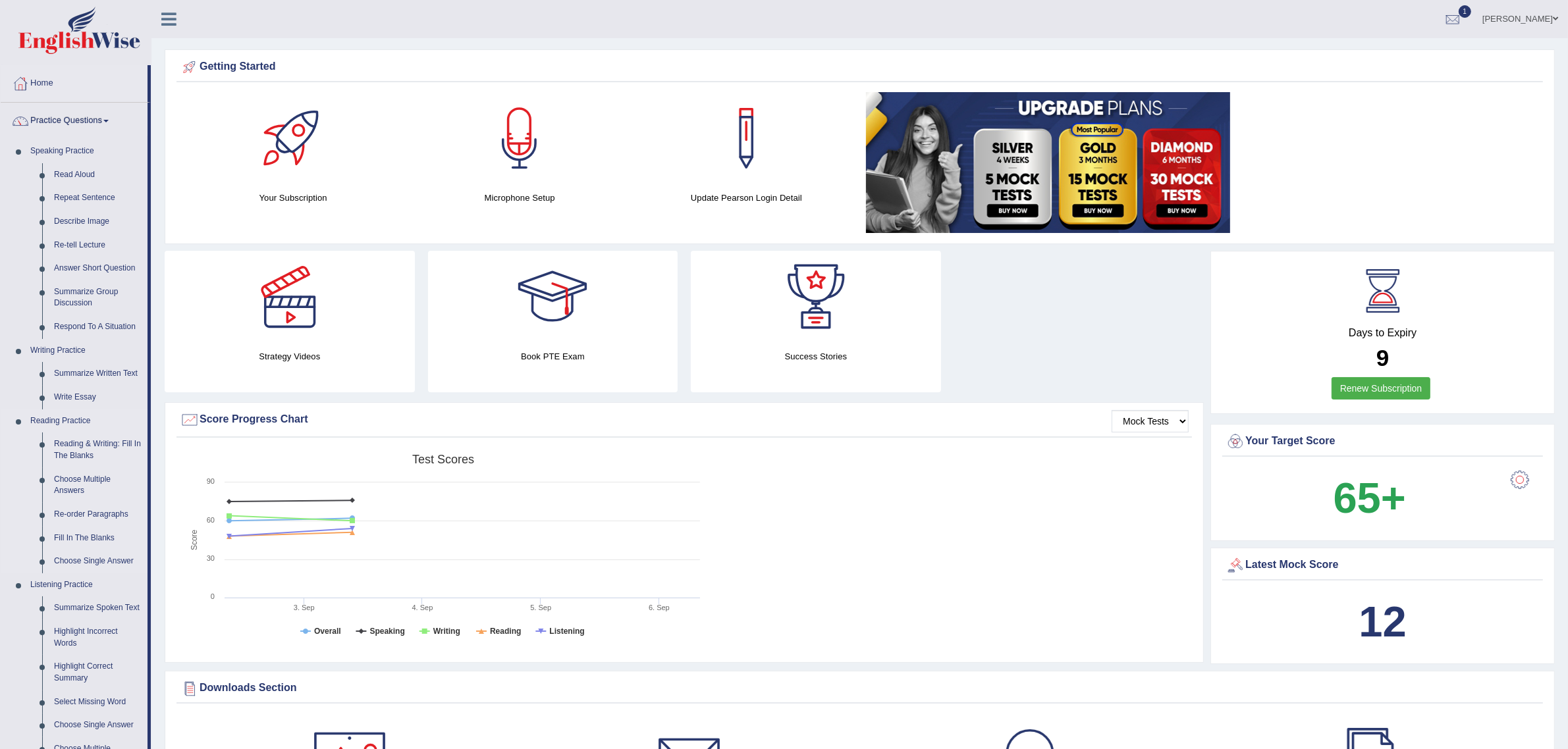
click at [66, 420] on link "Reading Practice" at bounding box center [86, 421] width 123 height 23
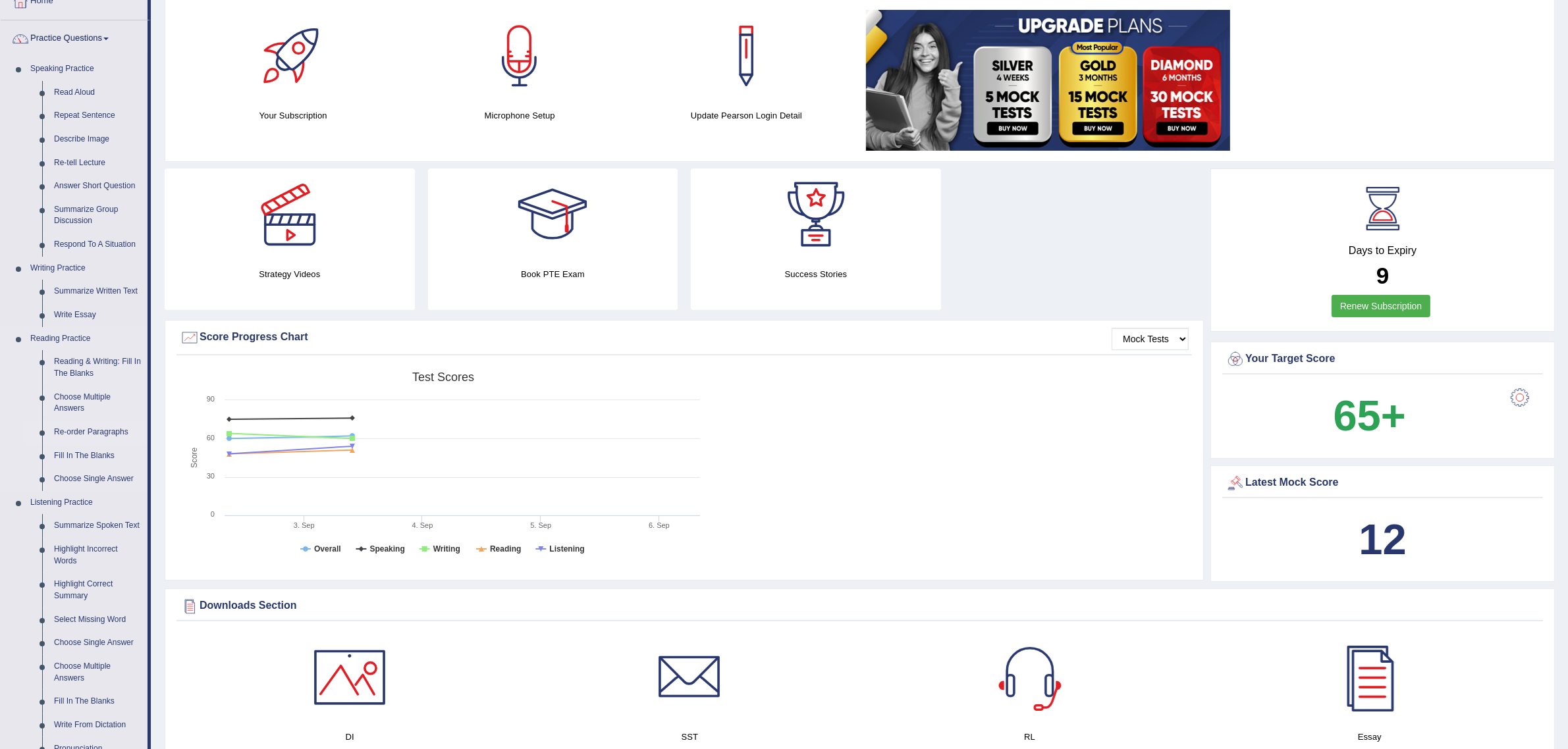
click at [89, 428] on link "Re-order Paragraphs" at bounding box center [98, 432] width 100 height 23
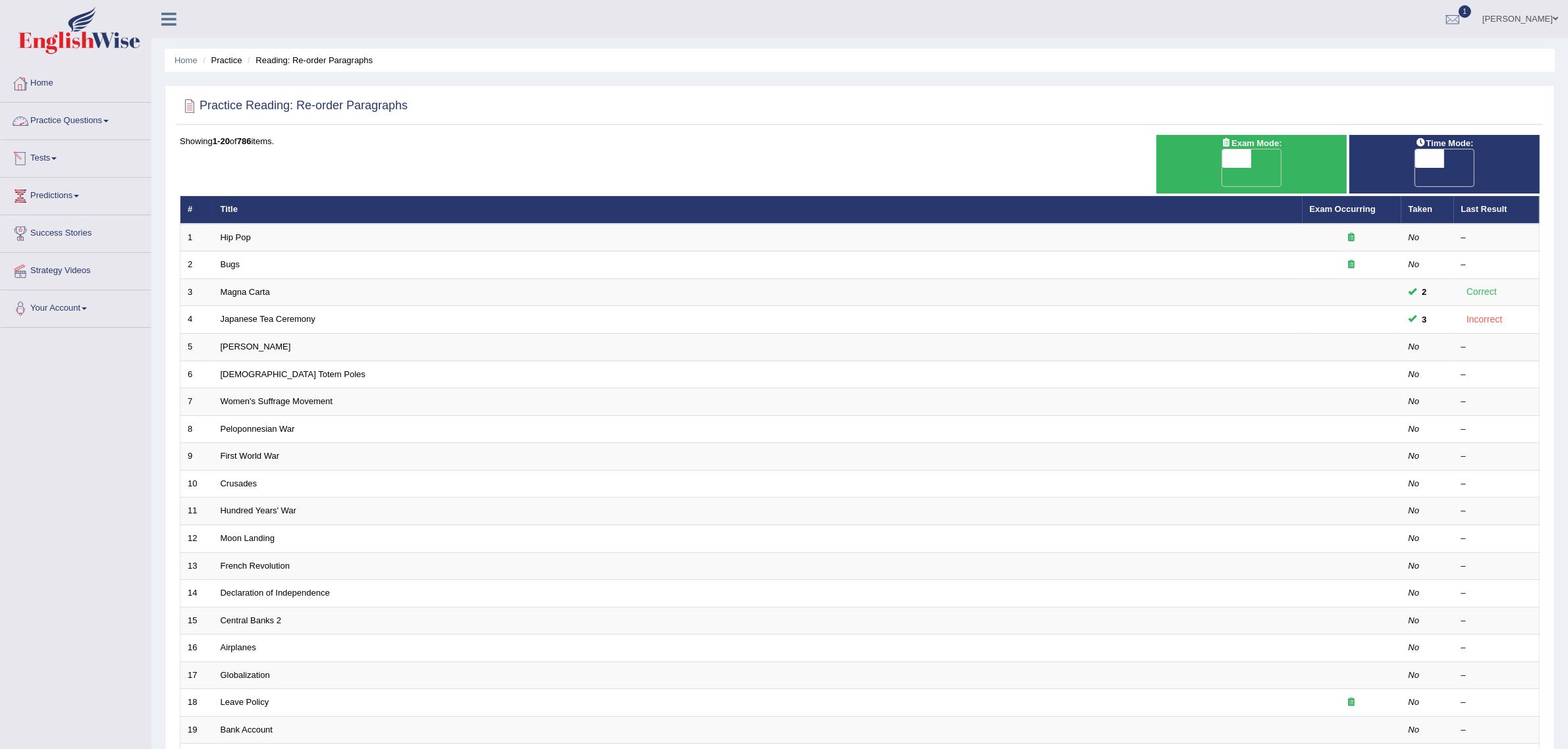
click at [107, 122] on span at bounding box center [106, 121] width 5 height 3
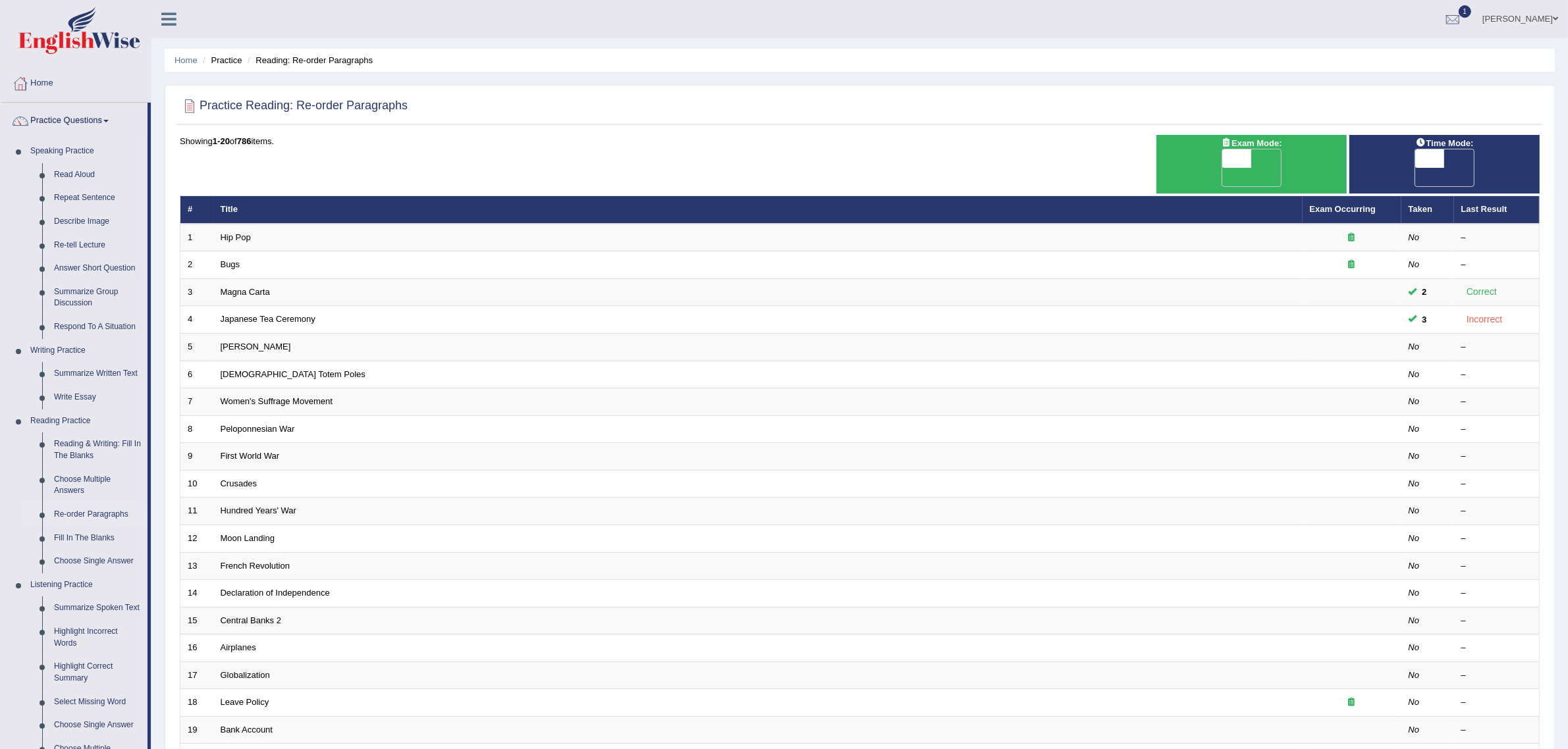
click at [107, 122] on span at bounding box center [106, 121] width 5 height 3
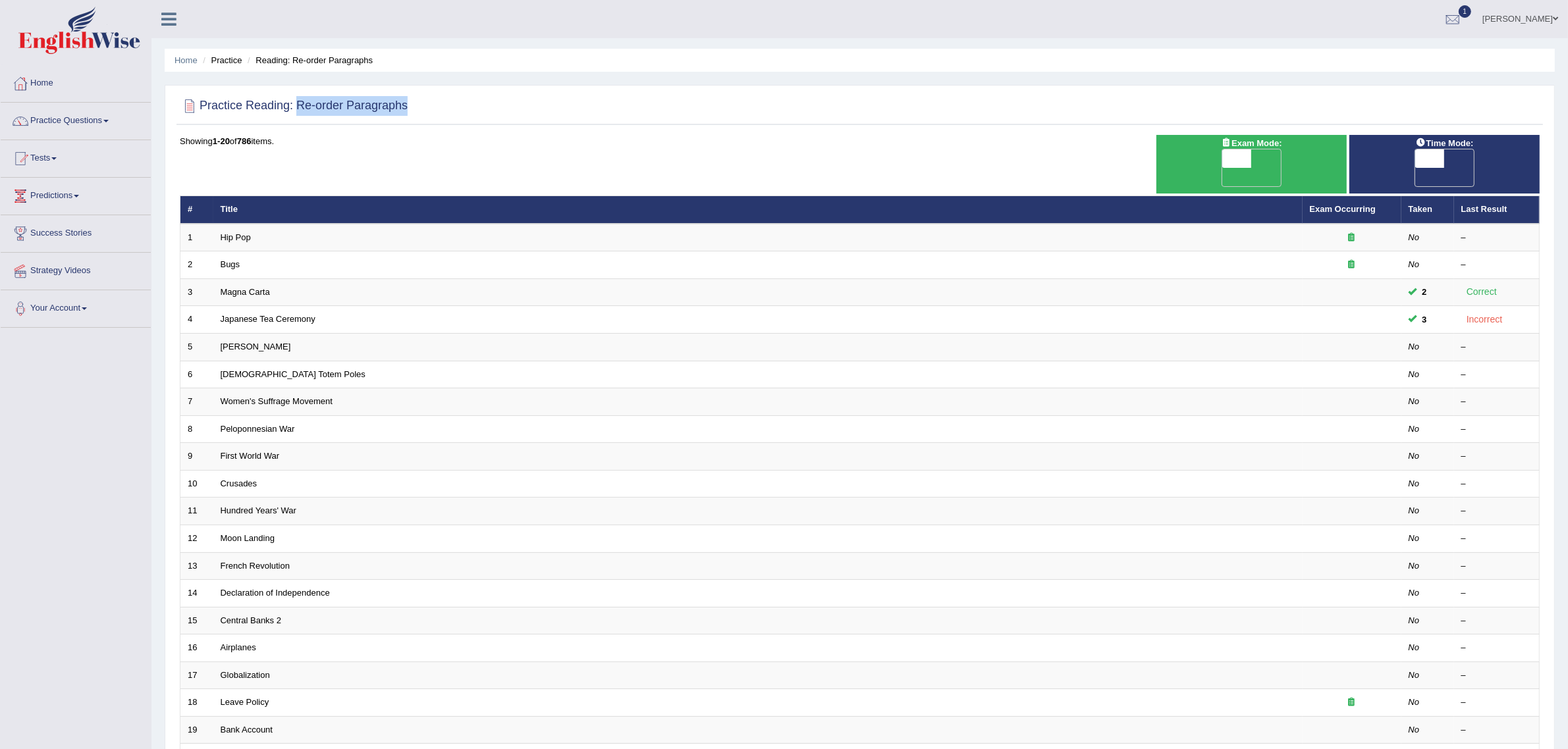
drag, startPoint x: 298, startPoint y: 102, endPoint x: 425, endPoint y: 112, distance: 127.4
click at [425, 112] on div "Practice Reading: Re-order Paragraphs" at bounding box center [860, 108] width 1367 height 33
click at [298, 104] on h2 "Practice Reading: Re-order Paragraphs" at bounding box center [294, 106] width 228 height 20
drag, startPoint x: 410, startPoint y: 106, endPoint x: 304, endPoint y: 104, distance: 106.0
click at [304, 104] on h2 "Practice Reading: Re-order Paragraphs" at bounding box center [294, 106] width 228 height 20
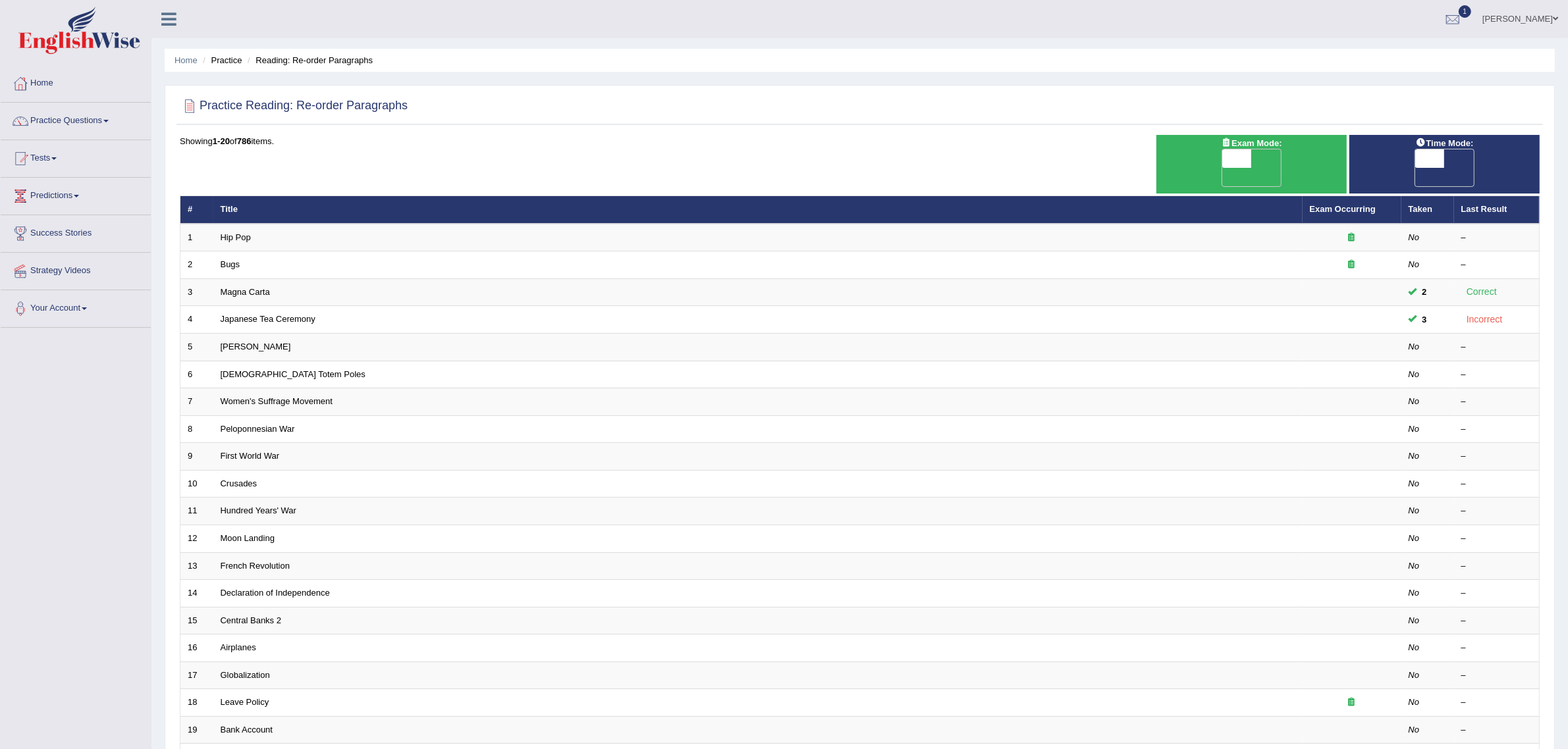
click at [82, 123] on link "Practice Questions" at bounding box center [76, 119] width 150 height 33
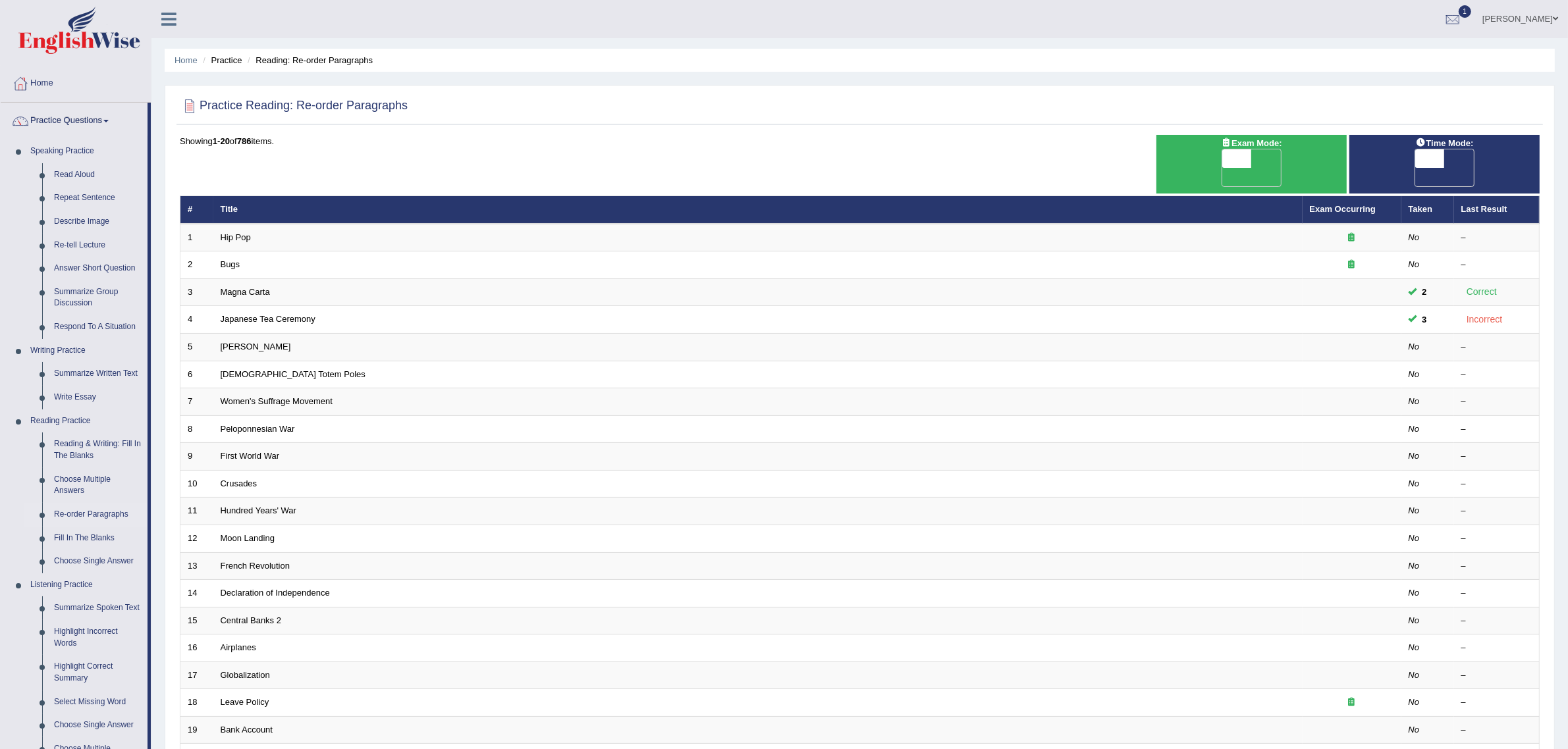
click at [384, 117] on div at bounding box center [860, 106] width 1360 height 27
drag, startPoint x: 437, startPoint y: 106, endPoint x: 300, endPoint y: 104, distance: 137.0
click at [300, 104] on div "Practice Reading: Re-order Paragraphs" at bounding box center [860, 108] width 1367 height 33
click at [417, 107] on div at bounding box center [860, 106] width 1360 height 27
drag, startPoint x: 417, startPoint y: 107, endPoint x: 301, endPoint y: 112, distance: 116.1
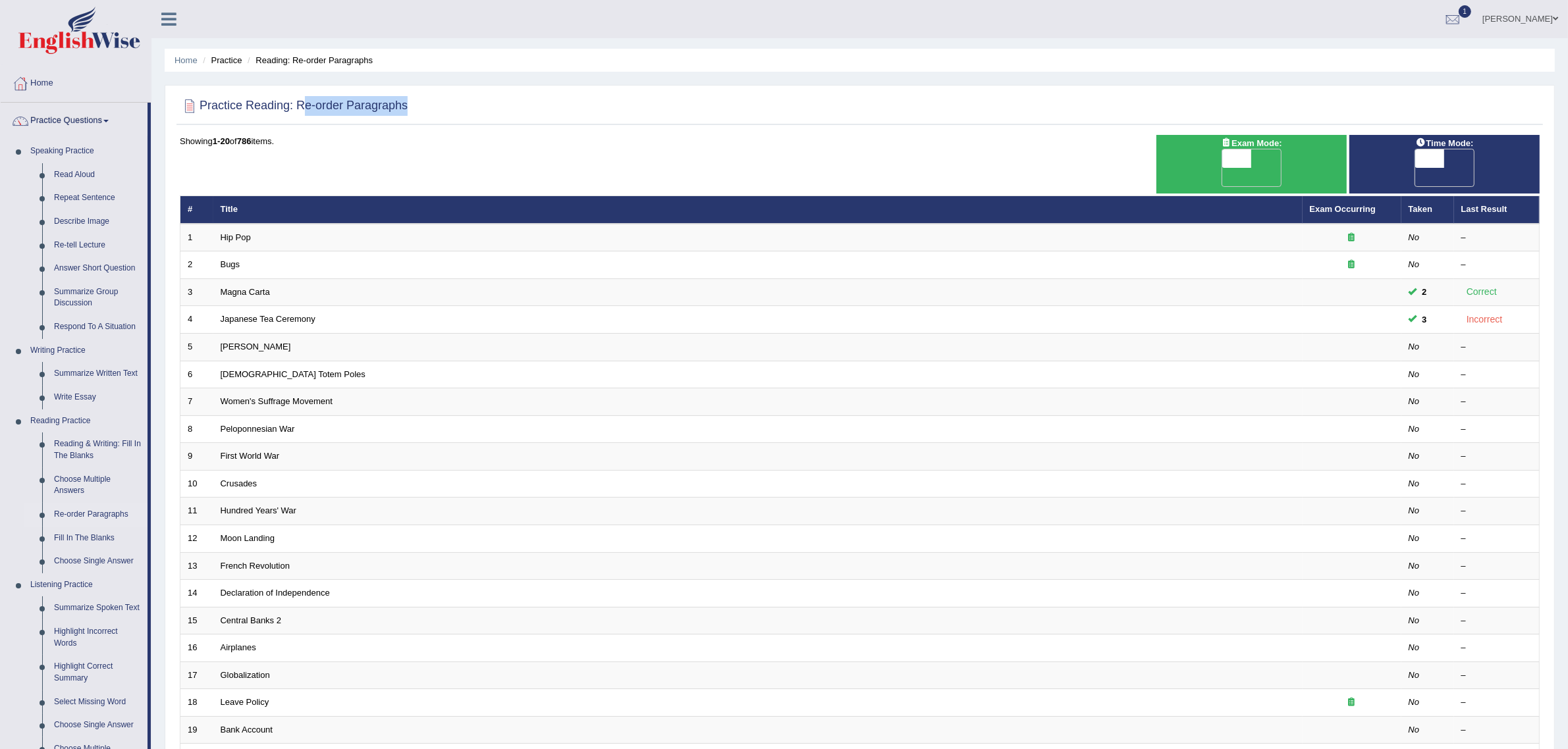
click at [301, 112] on div "Practice Reading: Re-order Paragraphs" at bounding box center [860, 108] width 1367 height 33
